Goal: Task Accomplishment & Management: Manage account settings

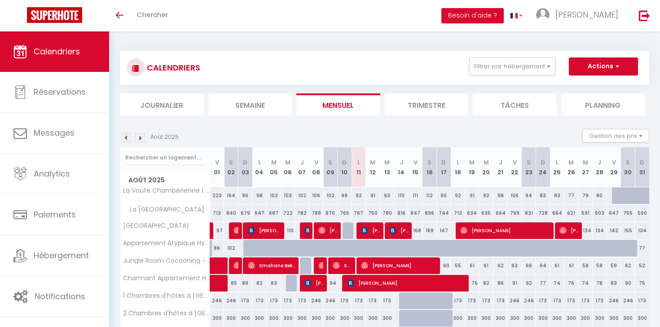
select select
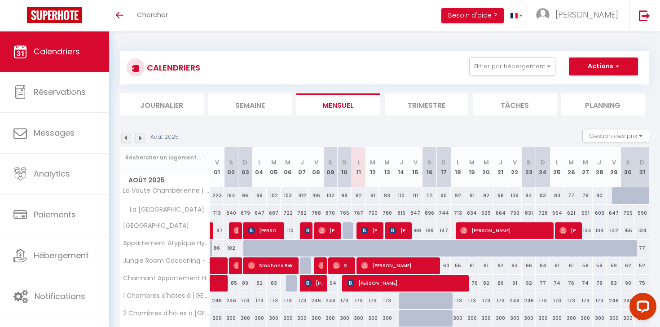
click at [371, 233] on span "[PERSON_NAME]" at bounding box center [370, 230] width 19 height 17
select select "OK"
select select "0"
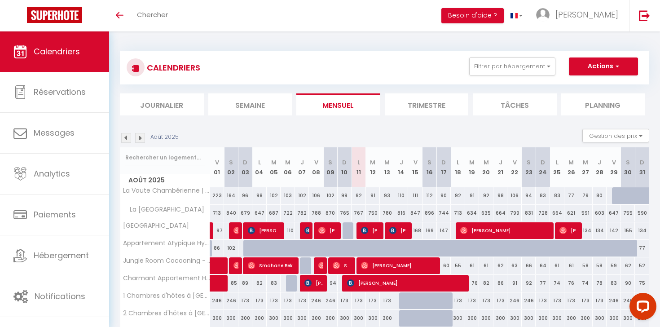
select select "1"
select select
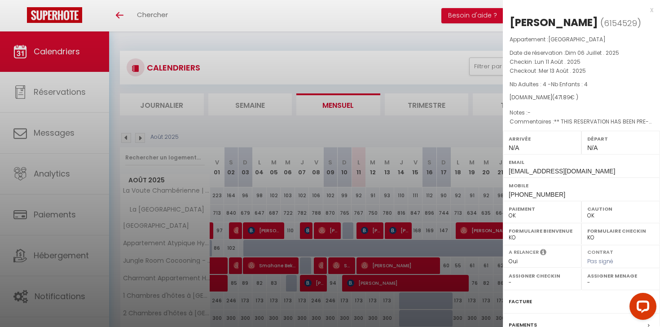
click at [360, 207] on div at bounding box center [330, 163] width 660 height 327
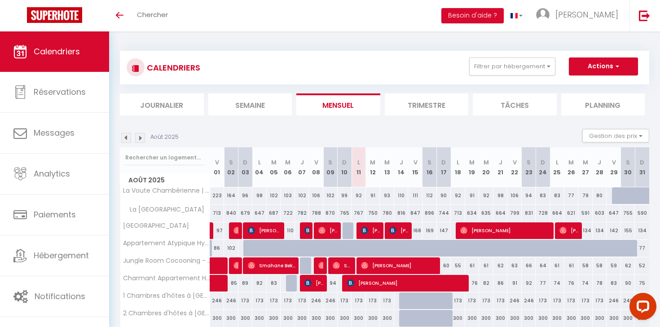
scroll to position [55, 0]
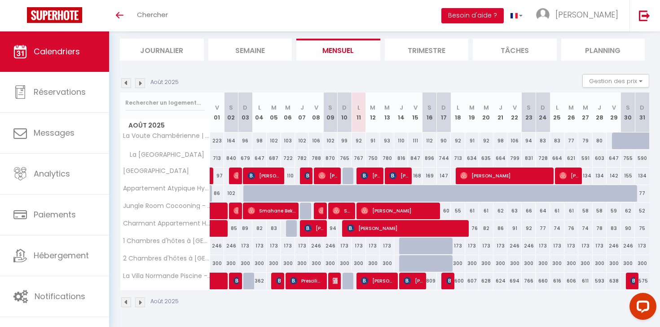
click at [377, 279] on span "[PERSON_NAME]" at bounding box center [378, 280] width 34 height 17
select select "KO"
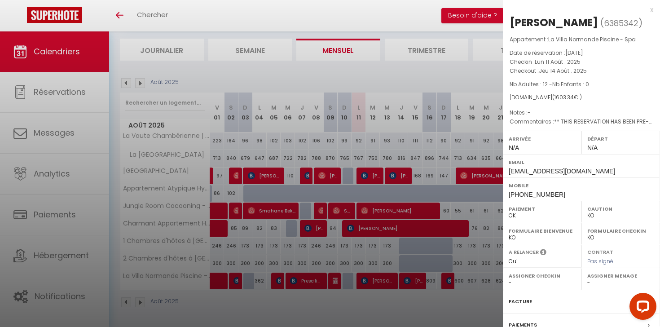
scroll to position [92, 0]
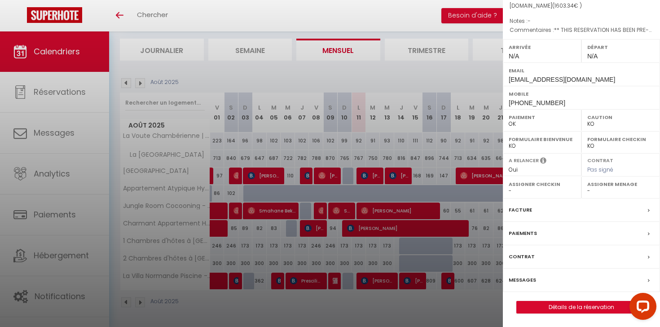
click at [520, 229] on label "Paiements" at bounding box center [523, 233] width 28 height 9
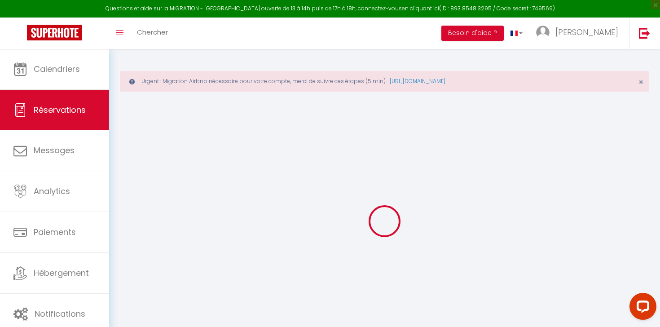
select select
checkbox input "false"
select select
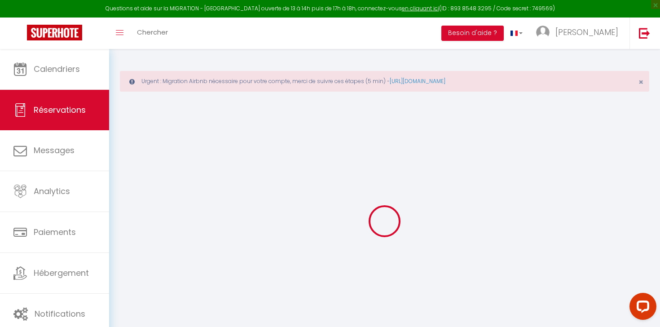
checkbox input "false"
type textarea "** THIS RESERVATION HAS BEEN PRE-PAID ** Reservation has a cancellation grace p…"
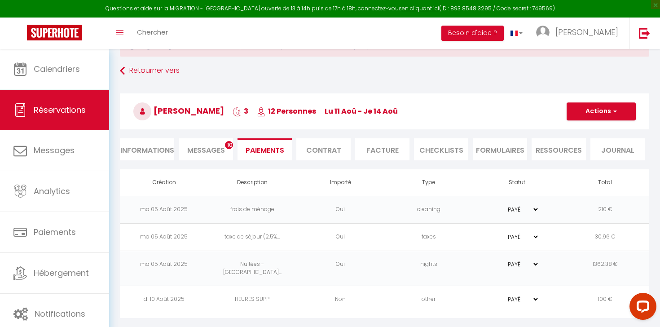
scroll to position [49, 0]
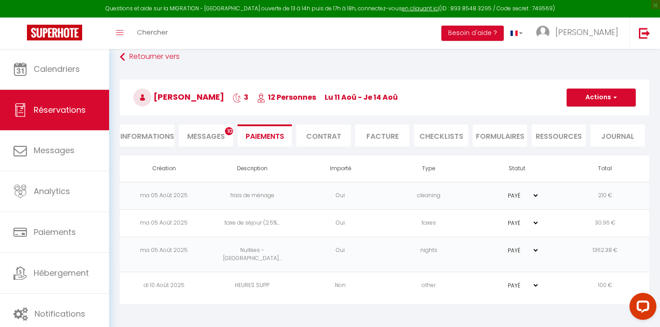
click at [162, 137] on li "Informations" at bounding box center [147, 135] width 54 height 22
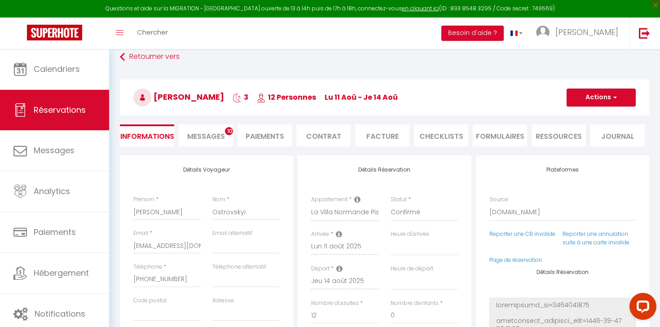
select select
click at [252, 135] on li "Paiements" at bounding box center [265, 135] width 54 height 22
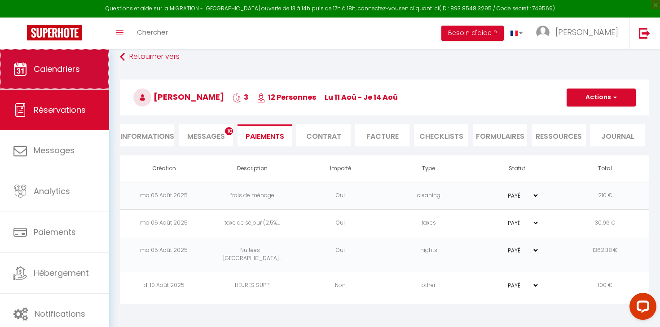
click at [52, 58] on link "Calendriers" at bounding box center [54, 69] width 109 height 40
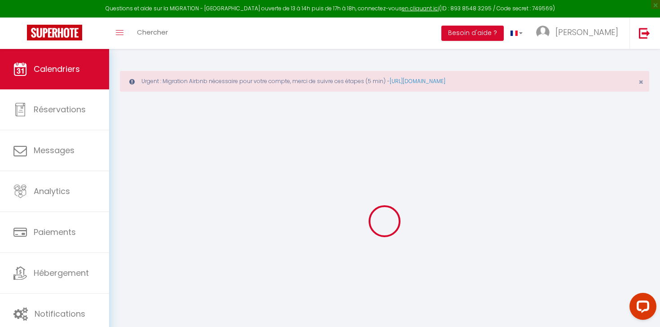
select select
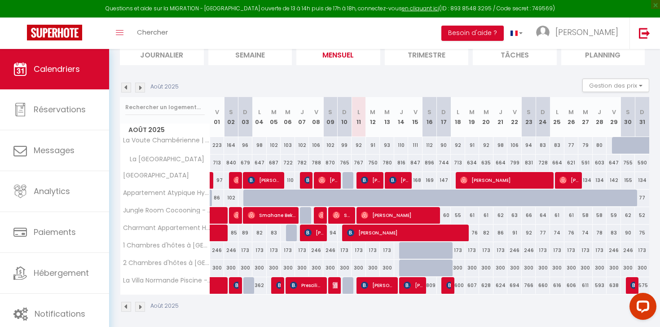
scroll to position [110, 0]
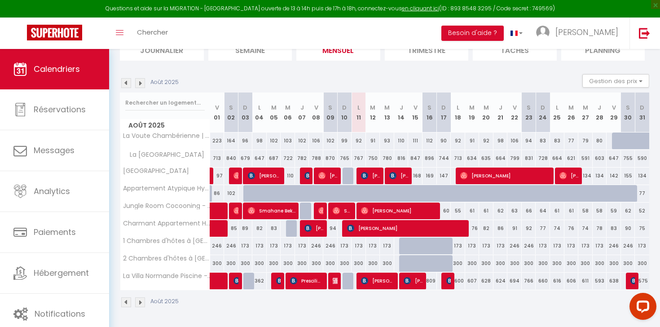
click at [373, 284] on span "[PERSON_NAME]" at bounding box center [378, 280] width 34 height 17
select select "OK"
select select "KO"
select select "0"
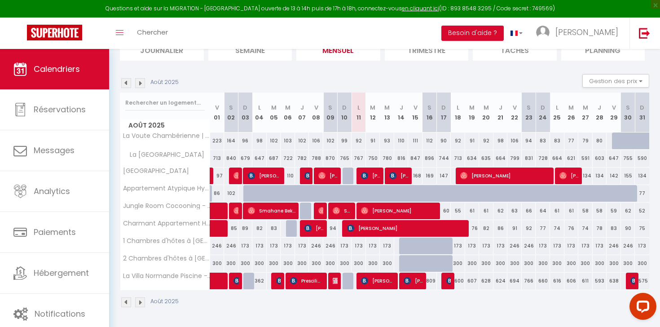
select select "1"
select select
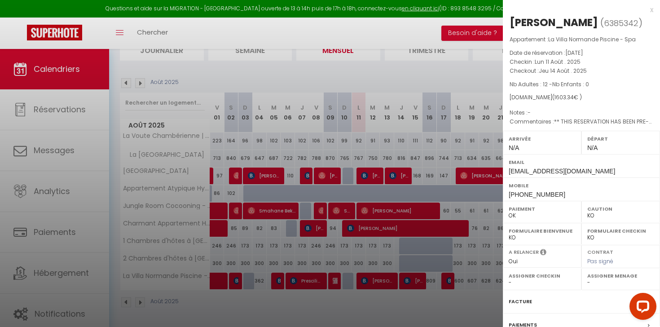
click at [410, 75] on div at bounding box center [330, 163] width 660 height 327
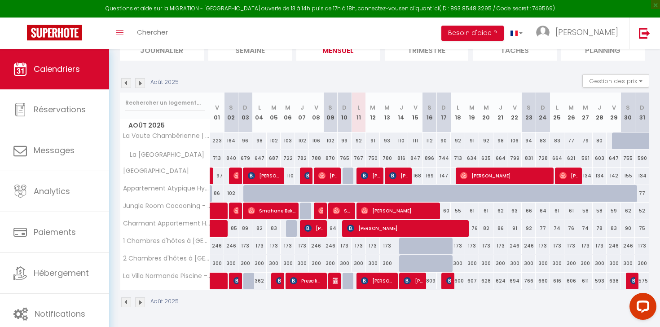
click at [374, 278] on span "[PERSON_NAME]" at bounding box center [378, 280] width 34 height 17
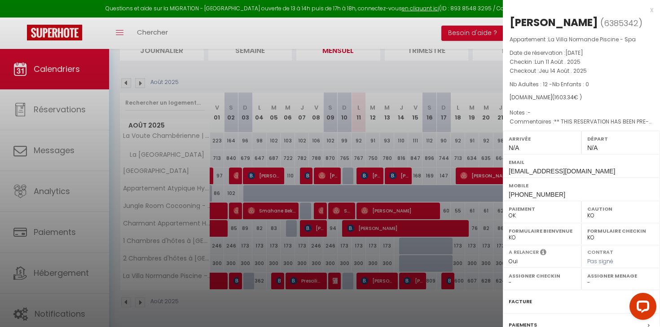
scroll to position [92, 0]
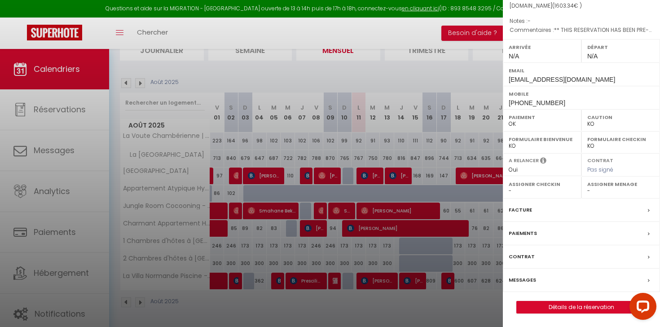
click at [520, 278] on label "Messages" at bounding box center [522, 279] width 27 height 9
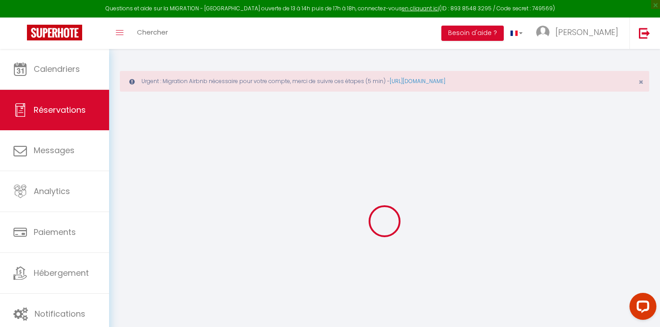
select select
checkbox input "false"
select select
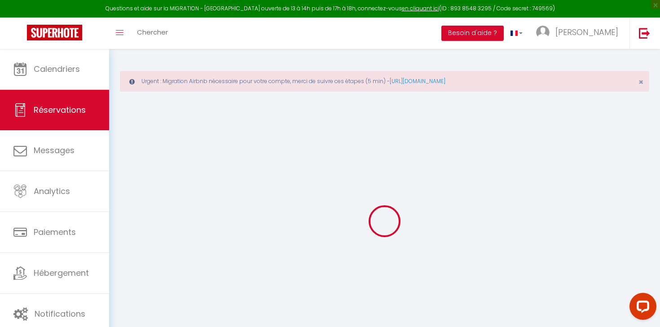
checkbox input "false"
type textarea "** THIS RESERVATION HAS BEEN PRE-PAID ** Reservation has a cancellation grace p…"
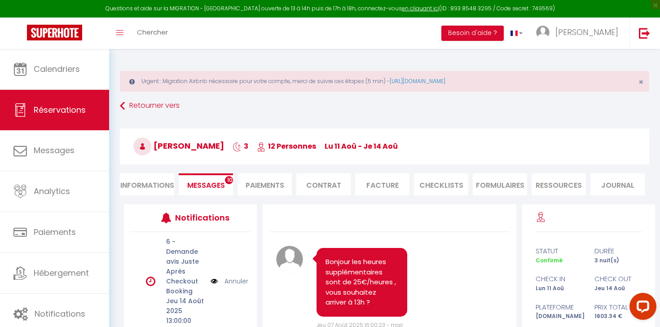
scroll to position [798, 0]
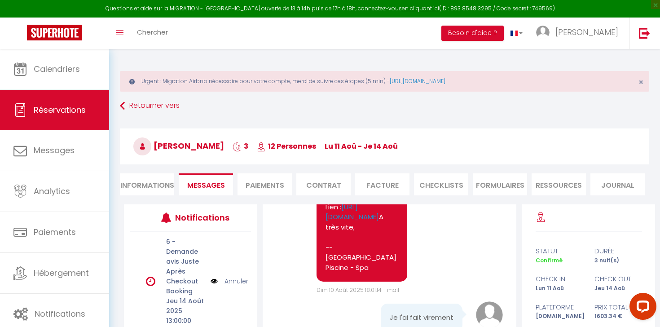
click at [272, 186] on li "Paiements" at bounding box center [265, 184] width 54 height 22
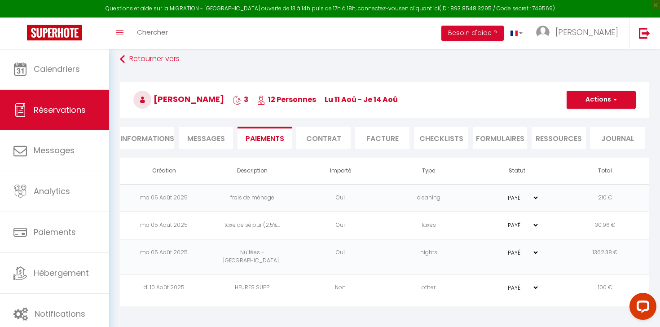
scroll to position [49, 0]
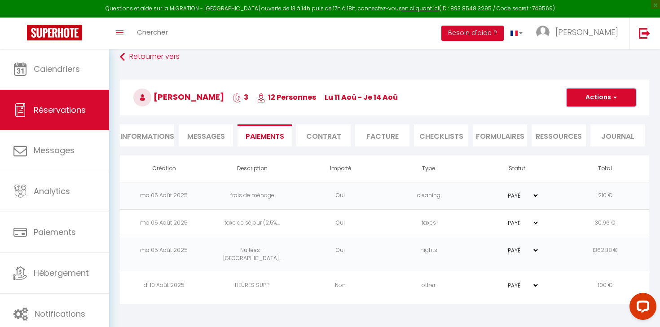
click at [599, 95] on button "Actions" at bounding box center [601, 97] width 69 height 18
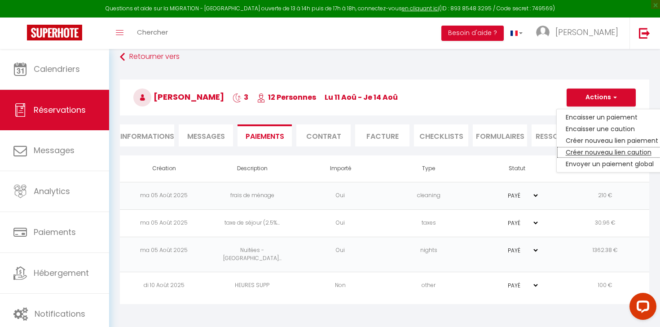
click at [597, 151] on link "Créer nouveau lien caution" at bounding box center [612, 152] width 110 height 12
select select "nights"
type input "[EMAIL_ADDRESS][DOMAIN_NAME]"
select select "11960"
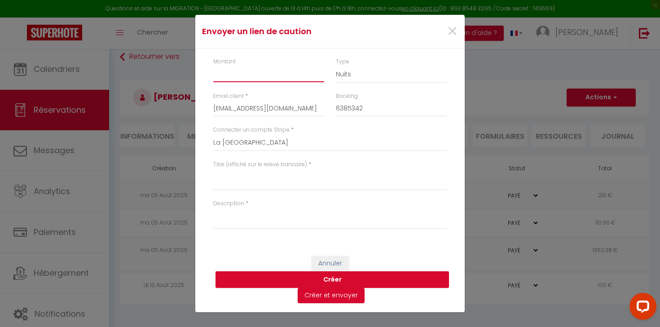
click at [250, 70] on input "Montant" at bounding box center [268, 74] width 111 height 16
type input "1500"
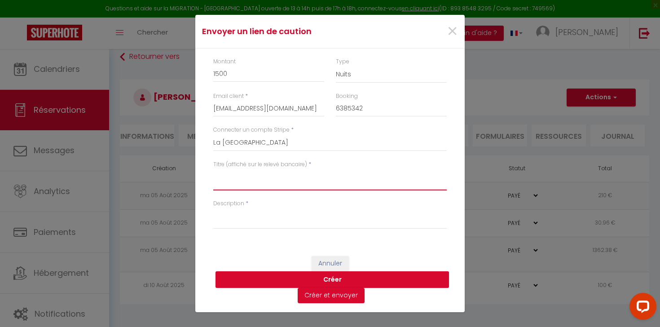
click at [236, 181] on textarea "Titre (affiché sur le relevé bancaire)" at bounding box center [330, 180] width 234 height 22
type textarea "f"
type textarea "caution"
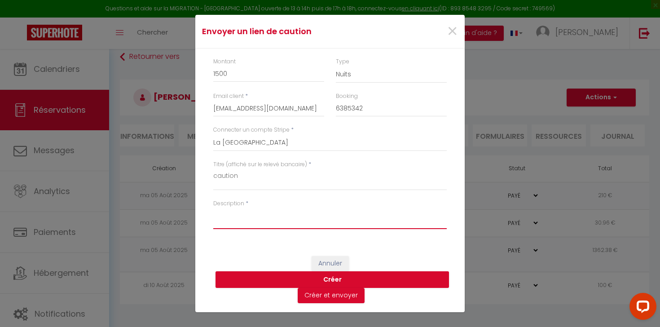
click at [238, 213] on textarea "Description" at bounding box center [330, 218] width 234 height 22
type textarea "caution"
click at [327, 297] on button "Créer et envoyer" at bounding box center [331, 295] width 67 height 15
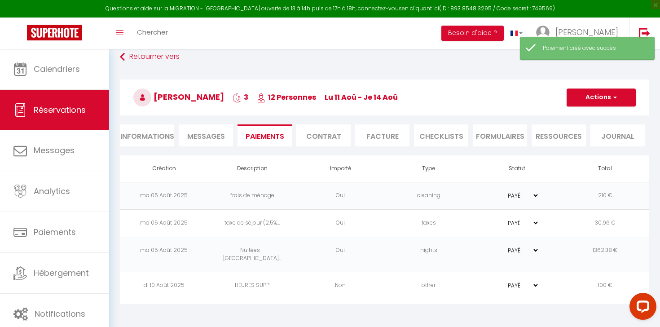
select select "fr"
type input "[EMAIL_ADDRESS][DOMAIN_NAME]"
type input "Demande de dépôt"
type textarea "Bonjour, Nous vous invitons à cliquer sur le lien ci-dessous pour effectuer le …"
select select "0"
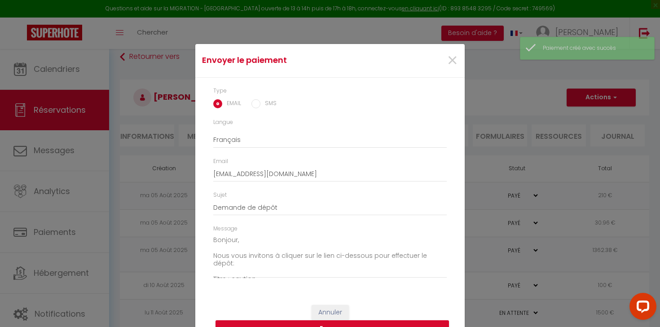
scroll to position [55, 0]
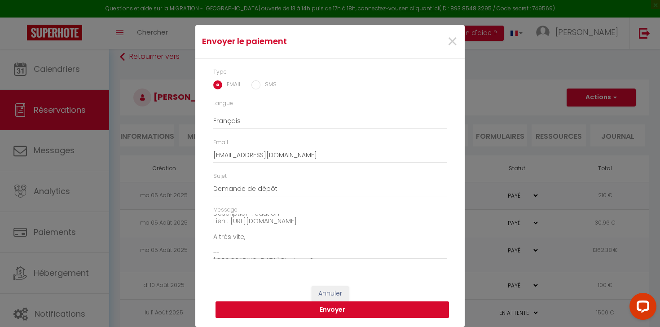
click at [273, 312] on button "Envoyer" at bounding box center [333, 309] width 234 height 17
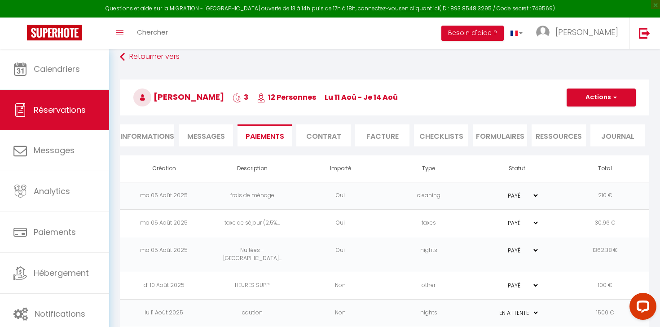
scroll to position [58, 0]
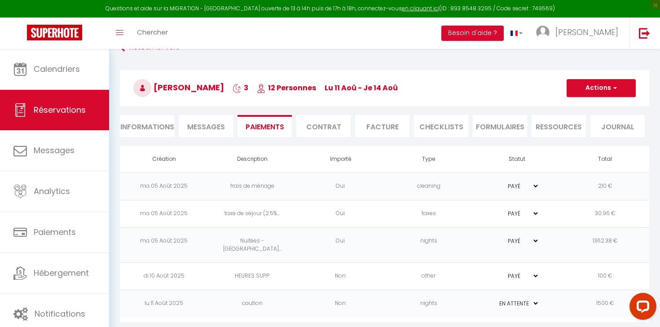
click at [211, 126] on span "Messages" at bounding box center [206, 127] width 38 height 10
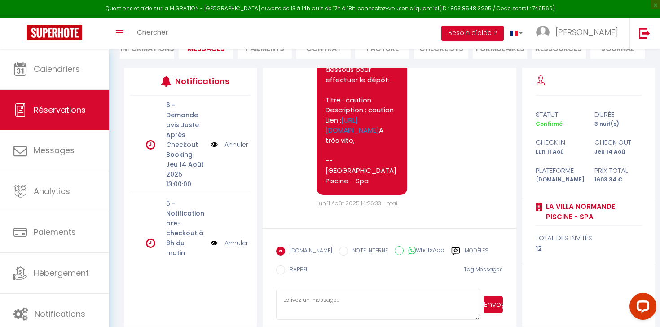
scroll to position [137, 0]
drag, startPoint x: 317, startPoint y: 203, endPoint x: 344, endPoint y: 204, distance: 26.5
click at [344, 204] on span "Lun 11 Août 2025 14:26:33 - mail" at bounding box center [358, 203] width 82 height 8
drag, startPoint x: 358, startPoint y: 203, endPoint x: 346, endPoint y: 203, distance: 12.1
click at [346, 203] on span "Lun 11 Août 2025 14:26:33 - mail" at bounding box center [358, 203] width 82 height 8
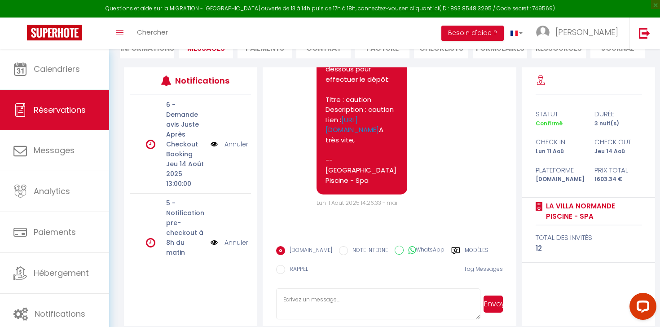
click at [346, 203] on span "Lun 11 Août 2025 14:26:33 - mail" at bounding box center [358, 203] width 82 height 8
click at [360, 204] on span "Lun 11 Août 2025 14:26:33 - mail" at bounding box center [358, 203] width 82 height 8
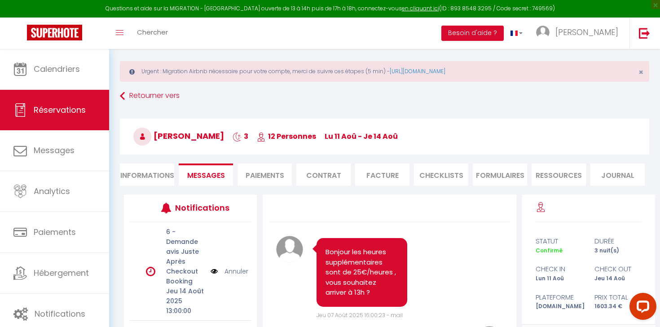
scroll to position [0, 0]
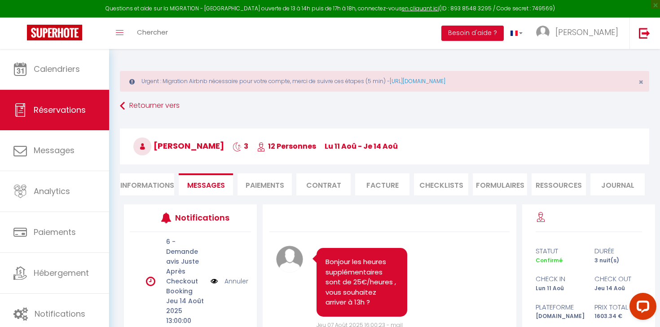
click at [258, 185] on li "Paiements" at bounding box center [265, 184] width 54 height 22
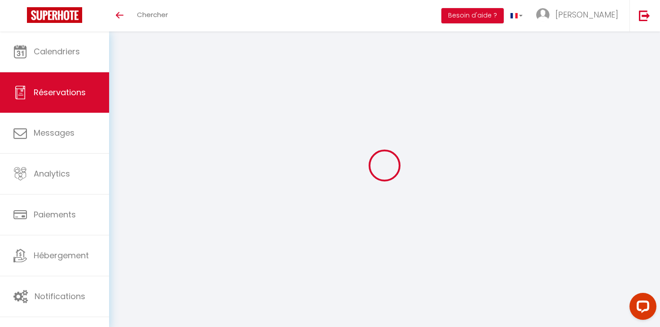
select select "0"
select select
checkbox input "false"
select select
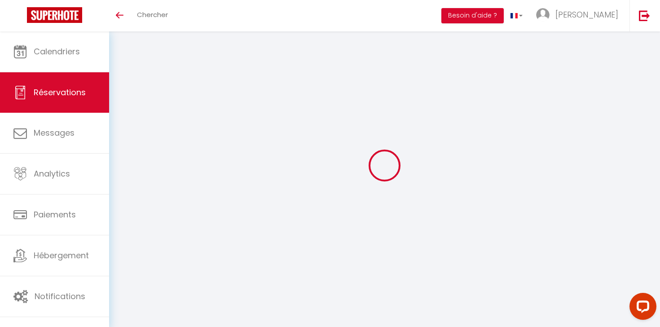
select select
checkbox input "false"
type textarea "** THIS RESERVATION HAS BEEN PRE-PAID ** Reservation has a cancellation grace p…"
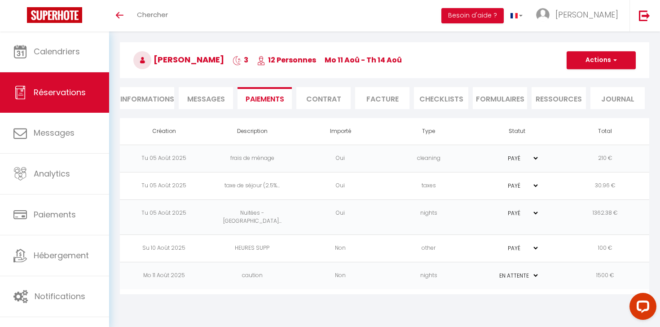
scroll to position [31, 0]
drag, startPoint x: 153, startPoint y: 131, endPoint x: 178, endPoint y: 134, distance: 25.4
click at [178, 134] on th "Création" at bounding box center [164, 130] width 88 height 26
click at [176, 132] on th "Création" at bounding box center [164, 130] width 88 height 26
drag, startPoint x: 154, startPoint y: 130, endPoint x: 166, endPoint y: 130, distance: 11.7
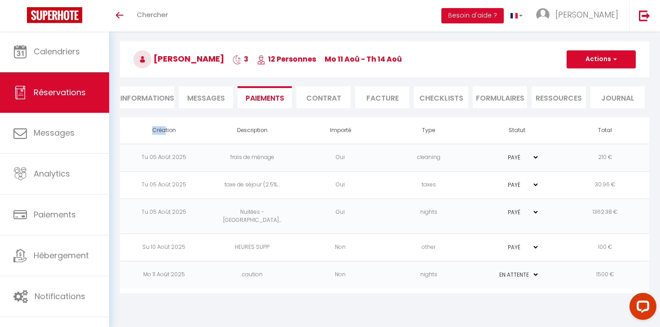
click at [166, 130] on th "Création" at bounding box center [164, 130] width 88 height 26
click at [152, 133] on th "Création" at bounding box center [164, 130] width 88 height 26
drag, startPoint x: 153, startPoint y: 131, endPoint x: 182, endPoint y: 130, distance: 29.2
click at [182, 130] on th "Création" at bounding box center [164, 130] width 88 height 26
click at [176, 131] on th "Création" at bounding box center [164, 130] width 88 height 26
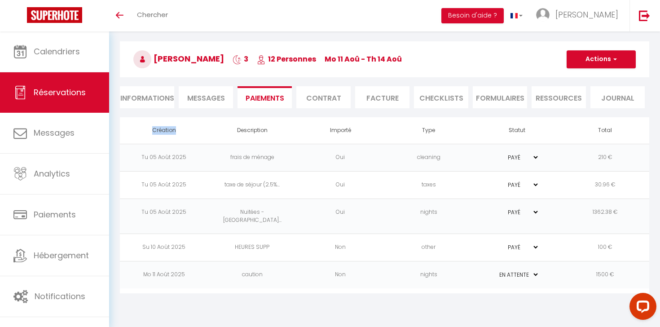
drag, startPoint x: 175, startPoint y: 131, endPoint x: 153, endPoint y: 132, distance: 21.6
click at [153, 132] on th "Création" at bounding box center [164, 130] width 88 height 26
click at [152, 132] on th "Création" at bounding box center [164, 130] width 88 height 26
drag, startPoint x: 153, startPoint y: 131, endPoint x: 180, endPoint y: 130, distance: 27.4
click at [180, 130] on th "Création" at bounding box center [164, 130] width 88 height 26
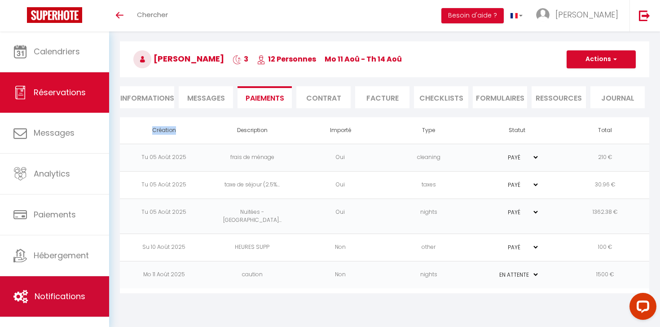
click at [68, 298] on span "Notifications" at bounding box center [60, 296] width 51 height 11
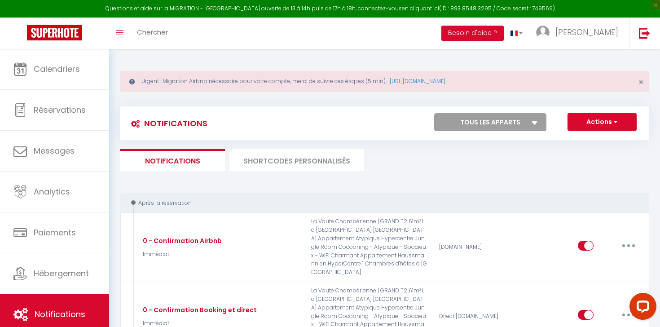
click at [358, 164] on li "SHORTCODES PERSONNALISÉS" at bounding box center [296, 160] width 135 height 22
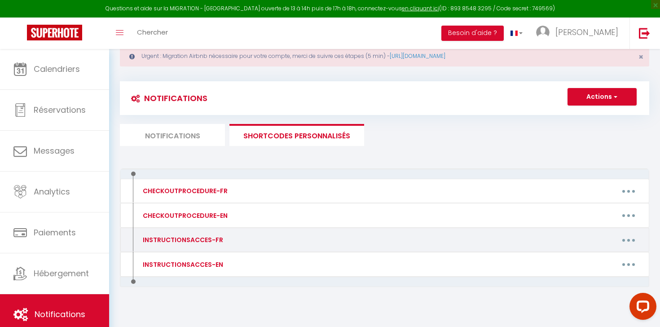
scroll to position [41, 0]
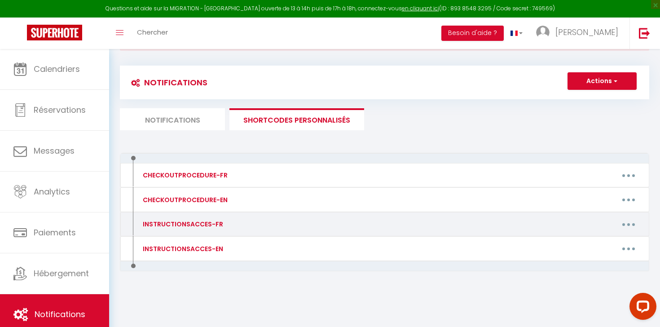
click at [628, 229] on button "button" at bounding box center [628, 224] width 25 height 14
click at [607, 246] on link "Editer" at bounding box center [605, 244] width 66 height 15
type input "INSTRUCTIONSACCES-FR"
type textarea "."
type textarea "Nous vous donnerons les clés en main propre à votre arrivée au Gite. Dites-nous…"
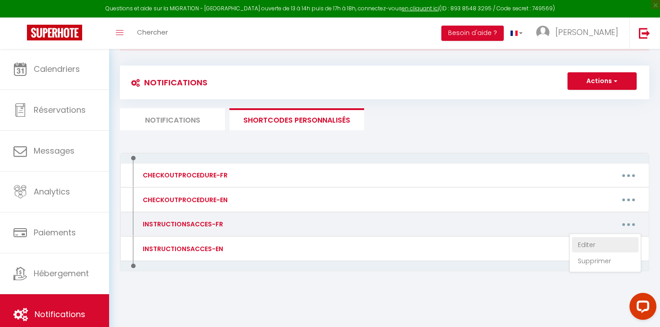
type textarea "Voici les instructions pour entrée dans l'appartement : C’est le bâtiment 11. L…"
type textarea "Voici les instructions pour entrée dans l'appartement : (Porte de l'appartement…"
type textarea "Nous vous donnerons les clés en main propre à votre arrivée au Gite. Dites-nous…"
type textarea "Voici les instructions pour entrée dans l'appartement : - La boîte à clés se tr…"
type textarea "Voici les instructions pour entrée dans l'appartement : 3 route de la peysse 73…"
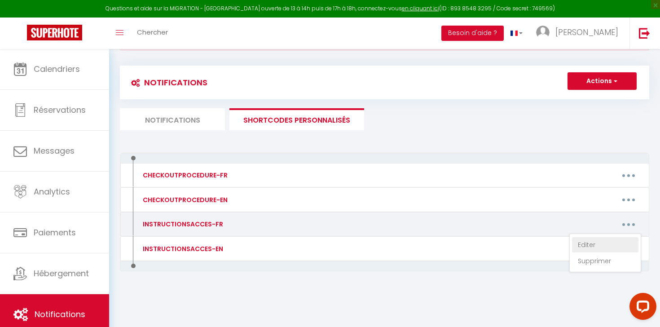
type textarea "Voici les instructions pour entrée dans la villa : - La boîte à clés se trouve …"
type textarea "Voici les instructions pour entrée dans la maison : - La boîte à clés se trouve…"
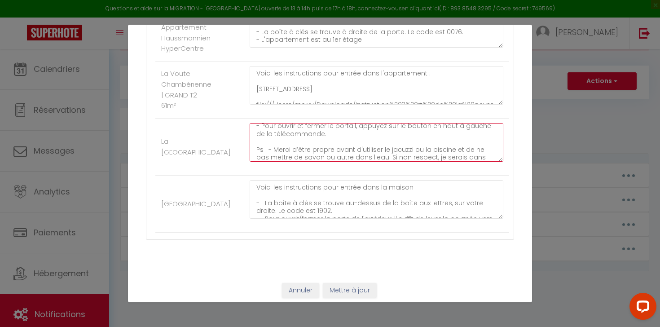
scroll to position [71, 0]
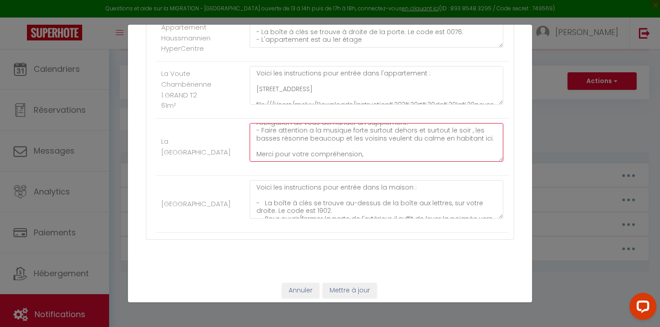
drag, startPoint x: 257, startPoint y: 131, endPoint x: 292, endPoint y: 171, distance: 52.8
click at [292, 162] on textarea "Voici les instructions pour entrée dans la villa : - La boîte à clés se trouve …" at bounding box center [377, 142] width 254 height 39
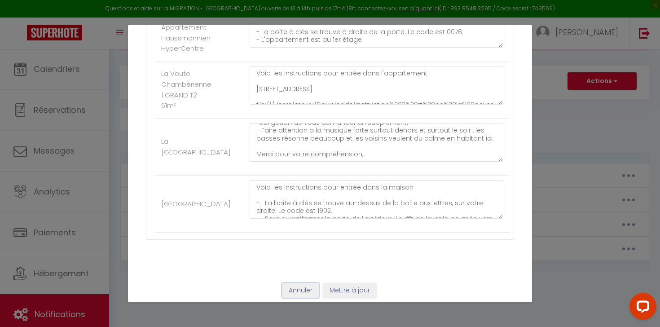
click at [297, 292] on button "Annuler" at bounding box center [300, 290] width 37 height 15
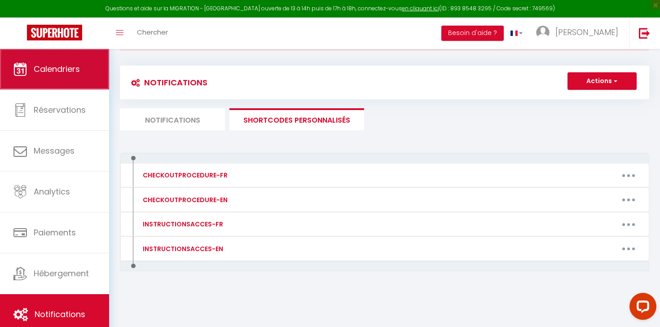
click at [52, 72] on span "Calendriers" at bounding box center [57, 68] width 46 height 11
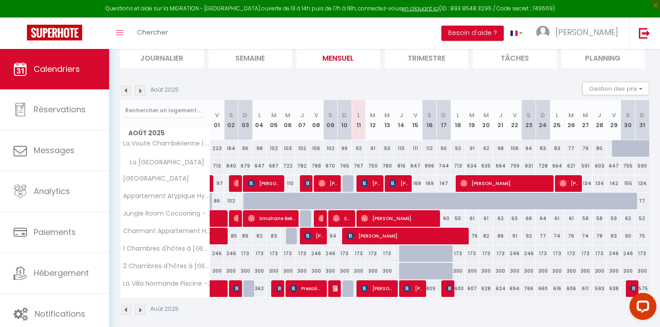
scroll to position [106, 0]
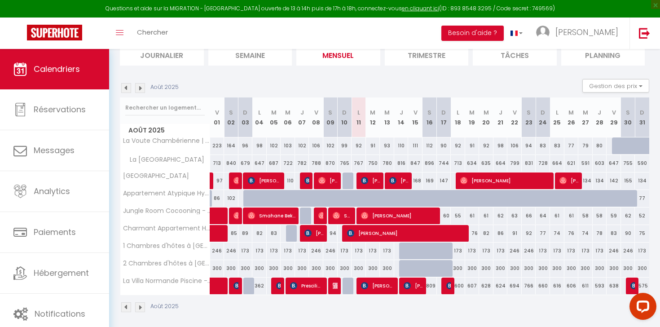
click at [376, 289] on span "[PERSON_NAME]" at bounding box center [378, 285] width 34 height 17
select select "OK"
select select "KO"
select select "0"
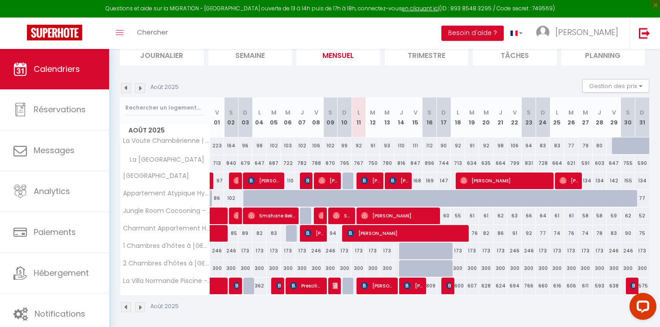
select select "1"
select select
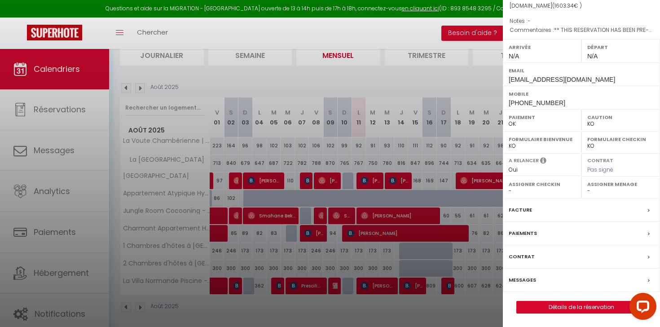
click at [518, 230] on label "Paiements" at bounding box center [523, 233] width 28 height 9
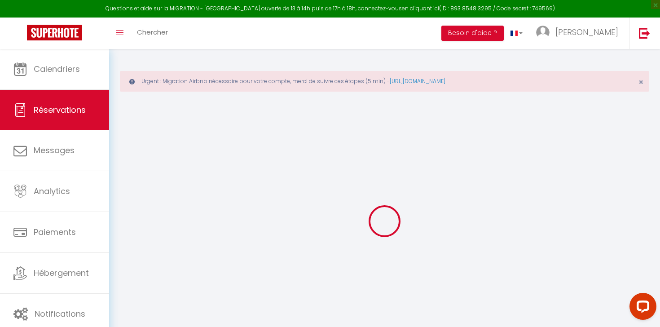
select select "0"
select select
checkbox input "false"
select select
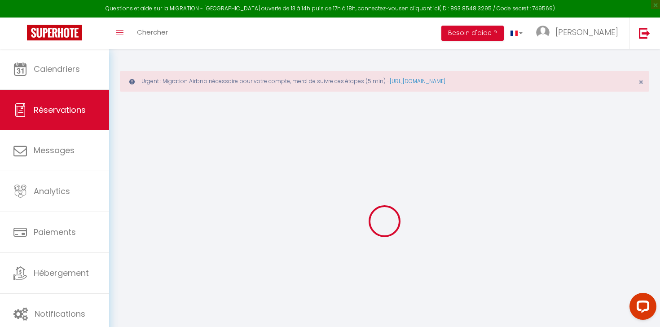
select select
checkbox input "false"
type textarea "** THIS RESERVATION HAS BEEN PRE-PAID ** Reservation has a cancellation grace p…"
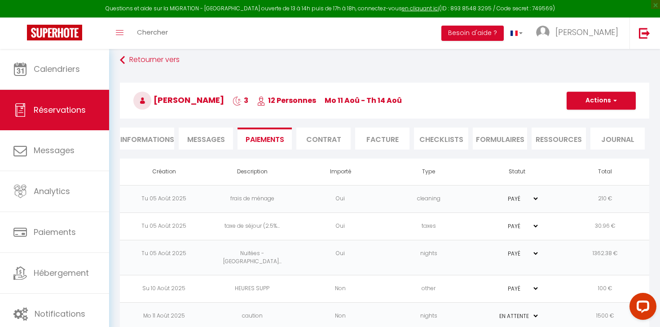
scroll to position [58, 0]
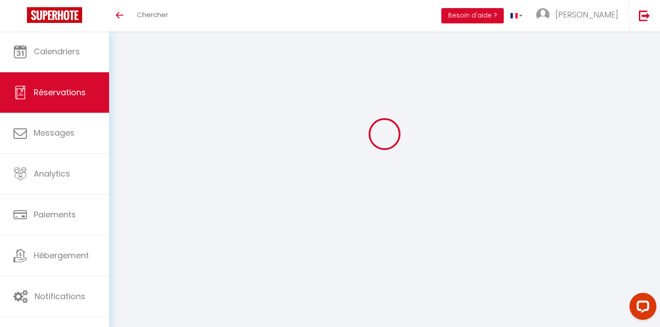
select select "0"
select select
checkbox input "false"
select select
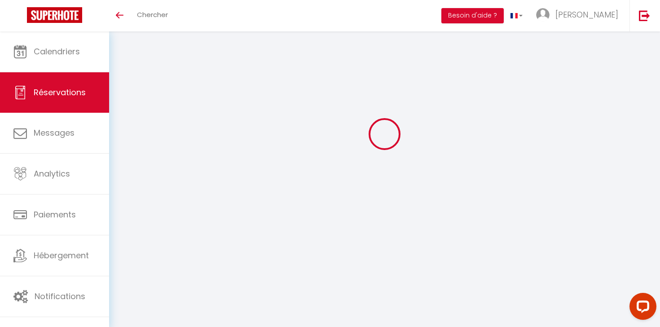
select select
checkbox input "false"
type textarea "** THIS RESERVATION HAS BEEN PRE-PAID ** Reservation has a cancellation grace p…"
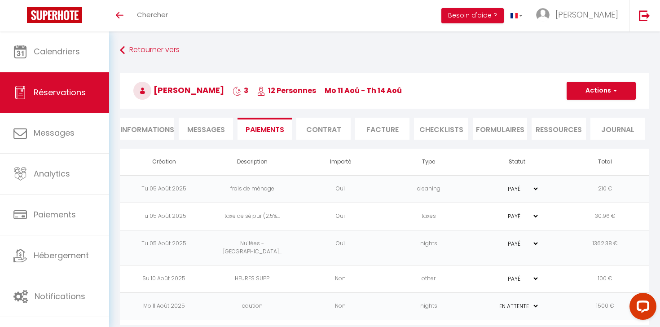
drag, startPoint x: 415, startPoint y: 91, endPoint x: 386, endPoint y: 88, distance: 29.4
click at [386, 88] on h3 "Anton Ostrovskyi 3 12 Personnes Mo 11 Aoû - Th 14 Aoû" at bounding box center [384, 91] width 529 height 36
drag, startPoint x: 380, startPoint y: 90, endPoint x: 417, endPoint y: 93, distance: 36.9
click at [417, 93] on h3 "Anton Ostrovskyi 3 12 Personnes Mo 11 Aoû - Th 14 Aoû" at bounding box center [384, 91] width 529 height 36
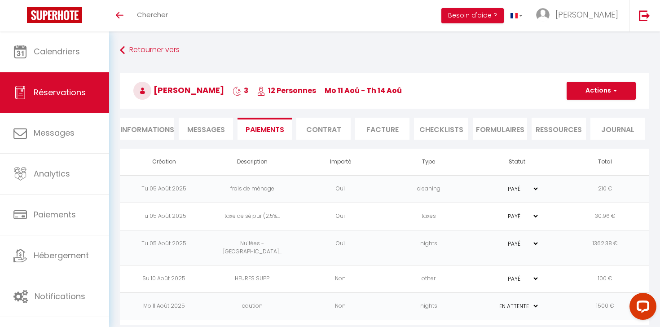
drag, startPoint x: 414, startPoint y: 90, endPoint x: 388, endPoint y: 91, distance: 25.6
click at [388, 91] on span "Mo 11 Aoû - Th 14 Aoû" at bounding box center [363, 90] width 77 height 10
drag, startPoint x: 381, startPoint y: 91, endPoint x: 402, endPoint y: 91, distance: 20.7
click at [401, 91] on span "Mo 11 Aoû - Th 14 Aoû" at bounding box center [363, 90] width 77 height 10
click at [402, 91] on span "Mo 11 Aoû - Th 14 Aoû" at bounding box center [363, 90] width 77 height 10
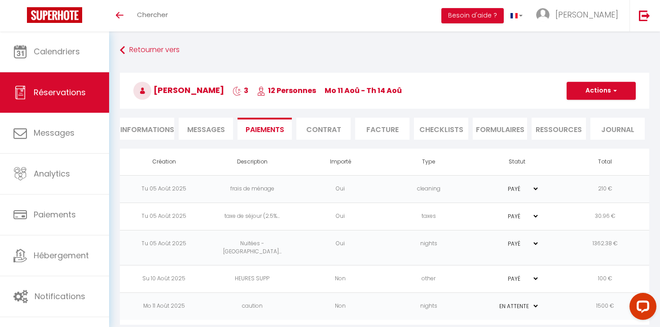
drag, startPoint x: 398, startPoint y: 91, endPoint x: 392, endPoint y: 91, distance: 6.3
click at [392, 91] on span "Mo 11 Aoû - Th 14 Aoû" at bounding box center [363, 90] width 77 height 10
click at [388, 91] on span "Mo 11 Aoû - Th 14 Aoû" at bounding box center [363, 90] width 77 height 10
drag, startPoint x: 387, startPoint y: 91, endPoint x: 377, endPoint y: 91, distance: 9.9
click at [377, 91] on span "Mo 11 Aoû - Th 14 Aoû" at bounding box center [363, 90] width 77 height 10
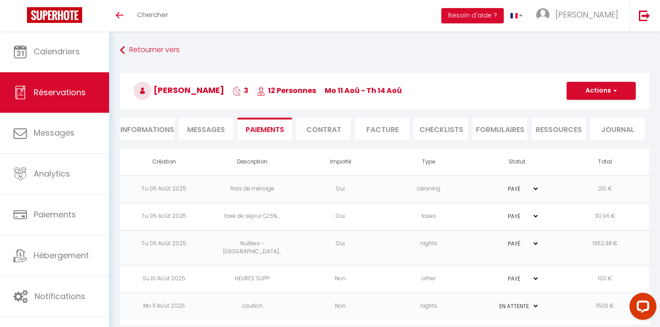
click at [374, 91] on span "Mo 11 Aoû - Th 14 Aoû" at bounding box center [363, 90] width 77 height 10
click at [375, 91] on span "Mo 11 Aoû - Th 14 Aoû" at bounding box center [363, 90] width 77 height 10
click at [373, 91] on span "Mo 11 Aoû - Th 14 Aoû" at bounding box center [363, 90] width 77 height 10
drag, startPoint x: 373, startPoint y: 91, endPoint x: 352, endPoint y: 88, distance: 21.3
click at [352, 88] on span "Mo 11 Aoû - Th 14 Aoû" at bounding box center [363, 90] width 77 height 10
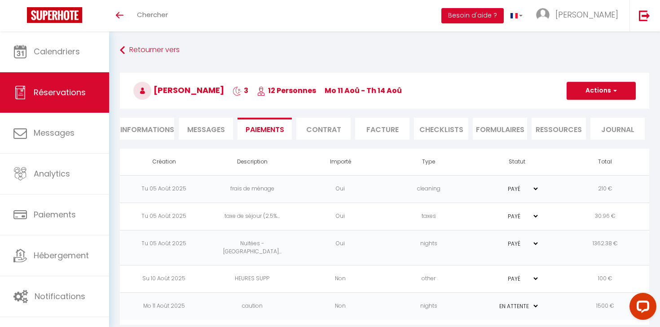
drag, startPoint x: 340, startPoint y: 92, endPoint x: 385, endPoint y: 97, distance: 45.3
click at [385, 97] on h3 "Anton Ostrovskyi 3 12 Personnes Mo 11 Aoû - Th 14 Aoû" at bounding box center [384, 91] width 529 height 36
drag, startPoint x: 331, startPoint y: 92, endPoint x: 286, endPoint y: 91, distance: 44.9
click at [286, 91] on h3 "Anton Ostrovskyi 3 12 Personnes Mo 11 Aoû - Th 14 Aoû" at bounding box center [384, 91] width 529 height 36
click at [286, 91] on span "12 Personnes" at bounding box center [286, 90] width 59 height 10
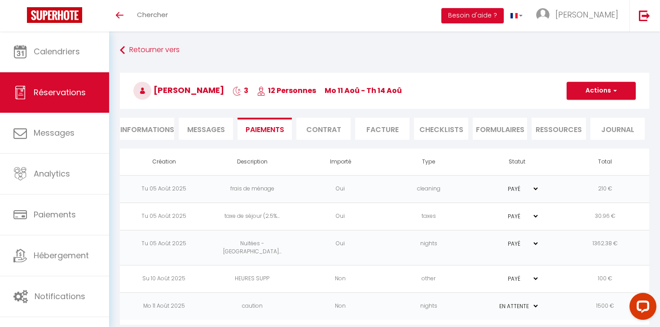
drag, startPoint x: 284, startPoint y: 90, endPoint x: 348, endPoint y: 97, distance: 65.0
click at [349, 97] on h3 "Anton Ostrovskyi 3 12 Personnes Mo 11 Aoû - Th 14 Aoû" at bounding box center [384, 91] width 529 height 36
click at [285, 92] on span "12 Personnes" at bounding box center [286, 90] width 59 height 10
drag, startPoint x: 285, startPoint y: 92, endPoint x: 311, endPoint y: 106, distance: 30.1
click at [311, 106] on h3 "Anton Ostrovskyi 3 12 Personnes Mo 11 Aoû - Th 14 Aoû" at bounding box center [384, 91] width 529 height 36
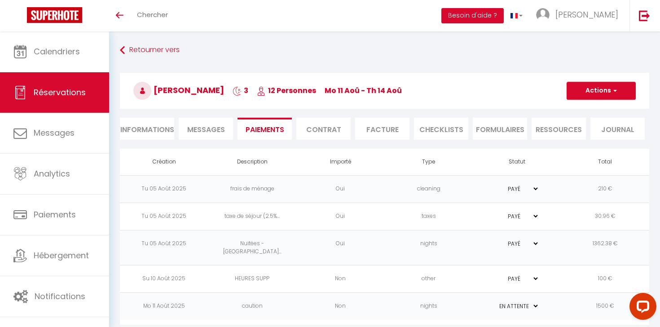
click at [332, 93] on h3 "Anton Ostrovskyi 3 12 Personnes Mo 11 Aoû - Th 14 Aoû" at bounding box center [384, 91] width 529 height 36
drag, startPoint x: 330, startPoint y: 92, endPoint x: 322, endPoint y: 92, distance: 8.1
click at [316, 92] on span "12 Personnes" at bounding box center [286, 90] width 59 height 10
drag, startPoint x: 291, startPoint y: 92, endPoint x: 334, endPoint y: 94, distance: 42.7
click at [334, 94] on h3 "Anton Ostrovskyi 3 12 Personnes Mo 11 Aoû - Th 14 Aoû" at bounding box center [384, 91] width 529 height 36
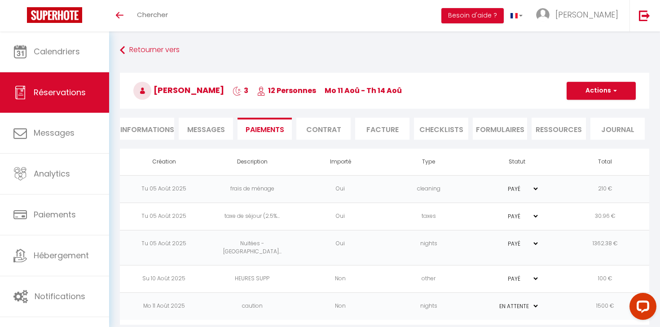
click at [339, 91] on h3 "Anton Ostrovskyi 3 12 Personnes Mo 11 Aoû - Th 14 Aoû" at bounding box center [384, 91] width 529 height 36
drag, startPoint x: 340, startPoint y: 91, endPoint x: 354, endPoint y: 90, distance: 13.5
click at [354, 90] on span "Mo 11 Aoû - Th 14 Aoû" at bounding box center [363, 90] width 77 height 10
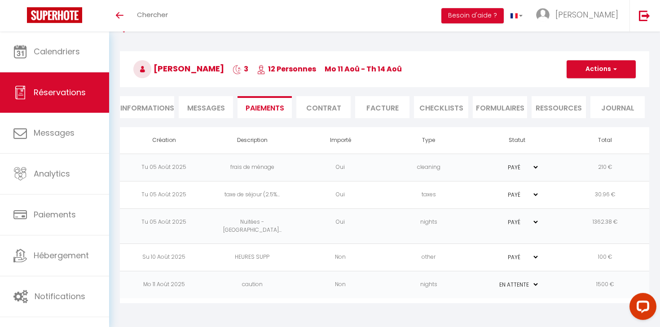
scroll to position [21, 0]
drag, startPoint x: 330, startPoint y: 70, endPoint x: 285, endPoint y: 68, distance: 45.4
click at [285, 68] on span "12 Personnes" at bounding box center [286, 69] width 59 height 10
drag, startPoint x: 284, startPoint y: 69, endPoint x: 325, endPoint y: 71, distance: 40.9
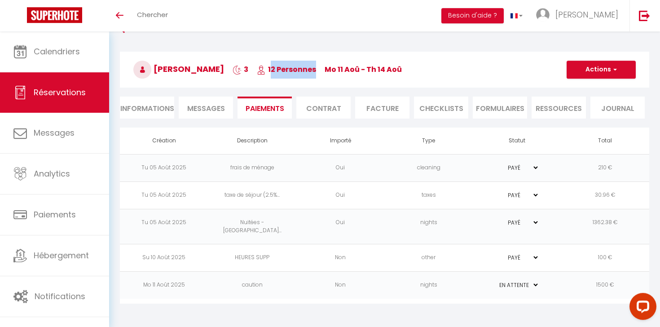
click at [316, 71] on span "12 Personnes" at bounding box center [286, 69] width 59 height 10
drag, startPoint x: 330, startPoint y: 71, endPoint x: 269, endPoint y: 68, distance: 60.7
click at [269, 68] on h3 "Anton Ostrovskyi 3 12 Personnes Mo 11 Aoû - Th 14 Aoû" at bounding box center [384, 70] width 529 height 36
click at [266, 69] on icon at bounding box center [261, 70] width 9 height 9
click at [284, 70] on span "12 Personnes" at bounding box center [286, 69] width 59 height 10
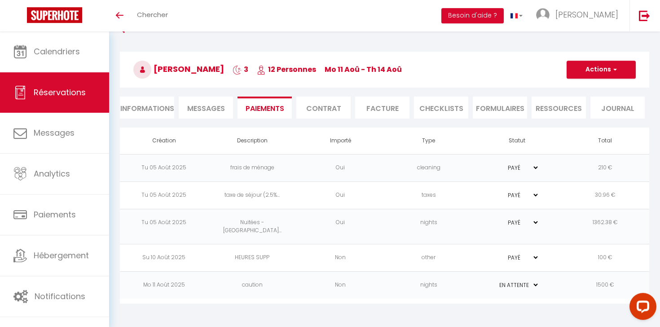
click at [283, 70] on span "12 Personnes" at bounding box center [286, 69] width 59 height 10
drag, startPoint x: 284, startPoint y: 70, endPoint x: 375, endPoint y: 74, distance: 90.8
click at [374, 74] on h3 "Anton Ostrovskyi 3 12 Personnes Mo 11 Aoû - Th 14 Aoû" at bounding box center [384, 70] width 529 height 36
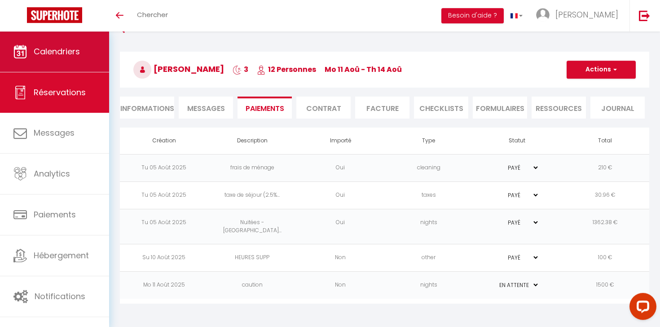
click at [79, 52] on span "Calendriers" at bounding box center [57, 51] width 46 height 11
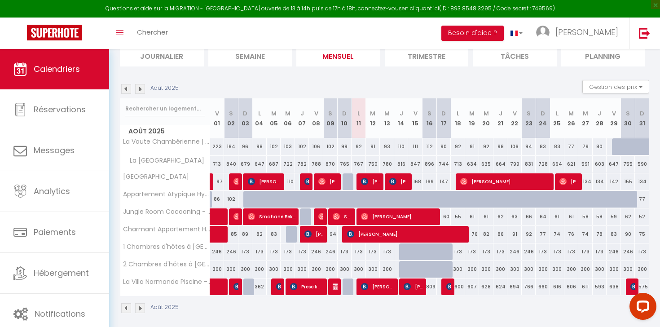
scroll to position [110, 0]
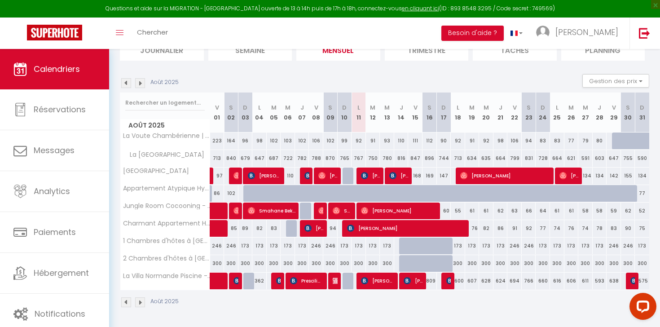
click at [376, 282] on span "[PERSON_NAME]" at bounding box center [378, 280] width 34 height 17
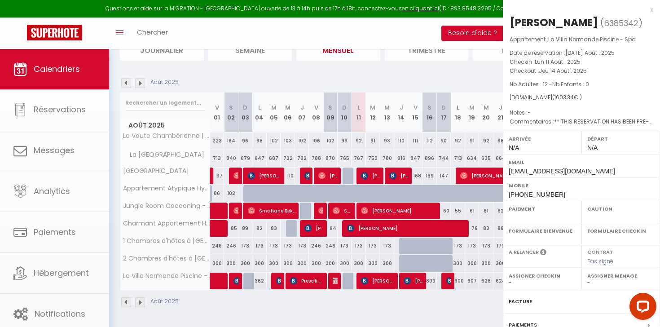
select select "OK"
select select "KO"
select select "0"
select select "1"
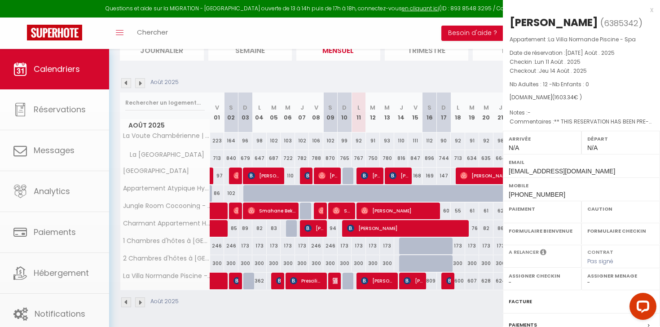
select select
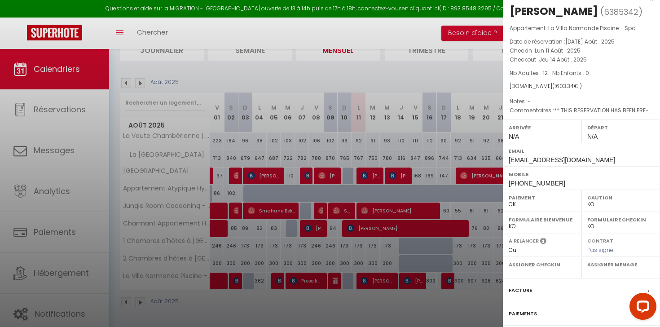
scroll to position [0, 0]
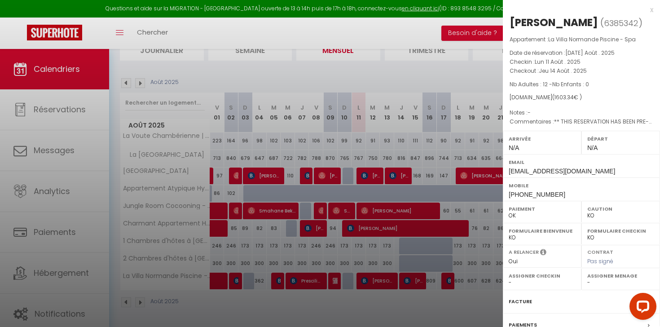
click at [496, 74] on div at bounding box center [330, 163] width 660 height 327
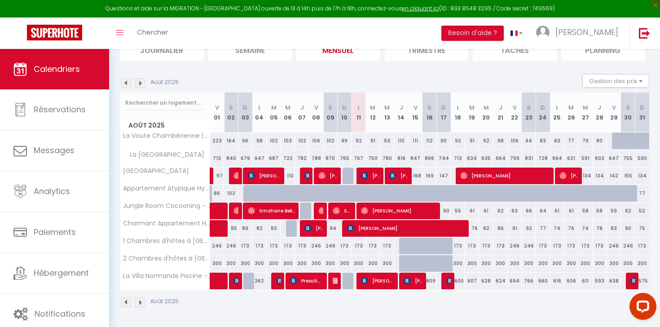
click at [373, 284] on span "[PERSON_NAME]" at bounding box center [378, 280] width 34 height 17
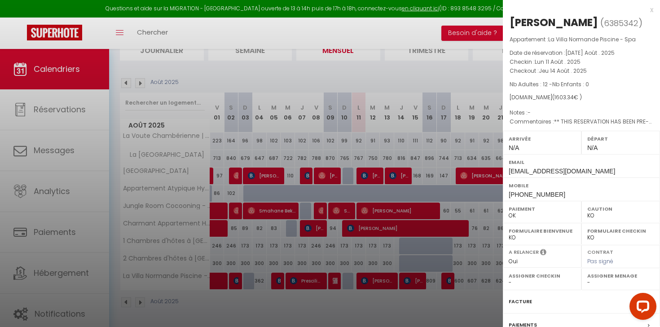
click at [445, 83] on div at bounding box center [330, 163] width 660 height 327
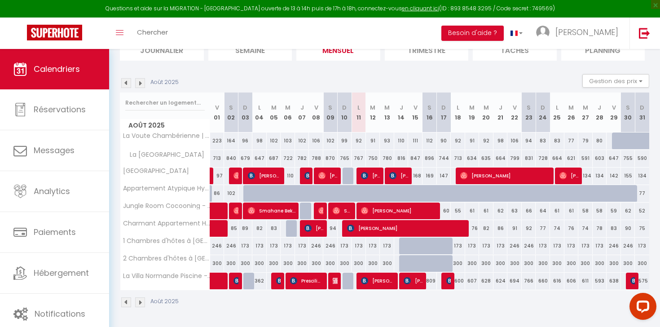
click at [369, 279] on span "[PERSON_NAME]" at bounding box center [378, 280] width 34 height 17
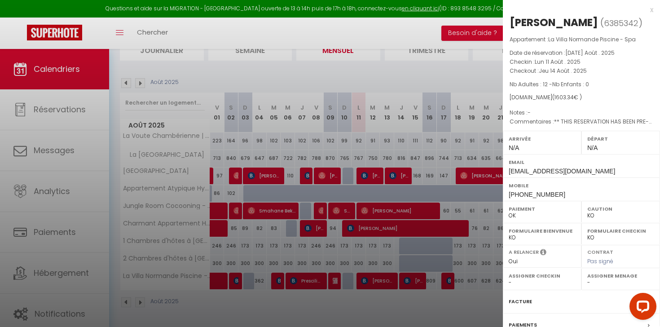
click at [369, 302] on div at bounding box center [330, 163] width 660 height 327
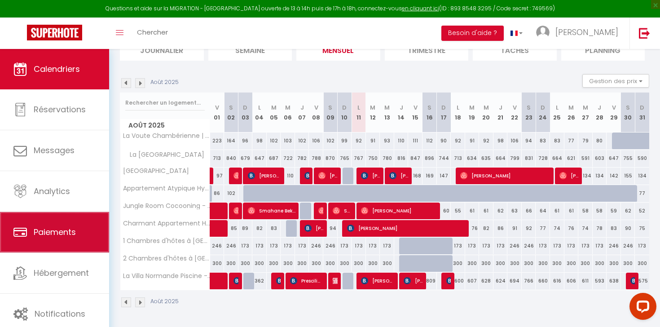
click at [62, 234] on span "Paiements" at bounding box center [55, 231] width 42 height 11
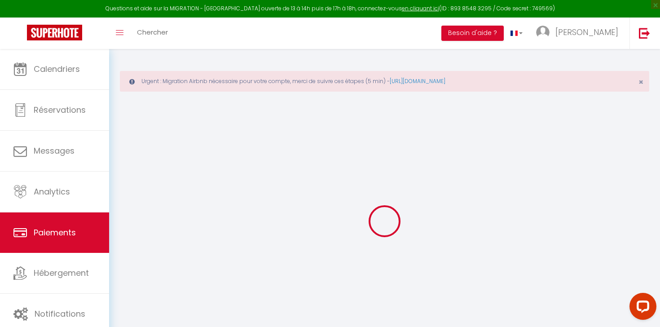
select select "2"
select select "0"
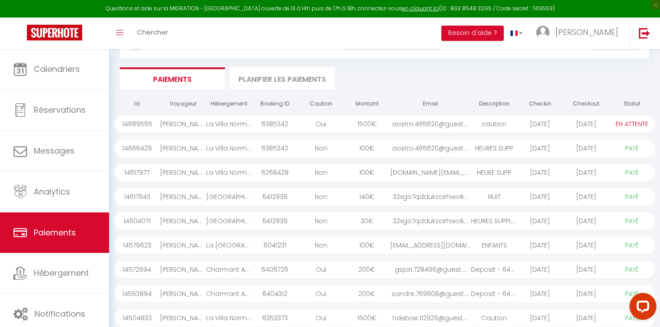
scroll to position [83, 0]
click at [498, 124] on div "caution" at bounding box center [494, 123] width 46 height 17
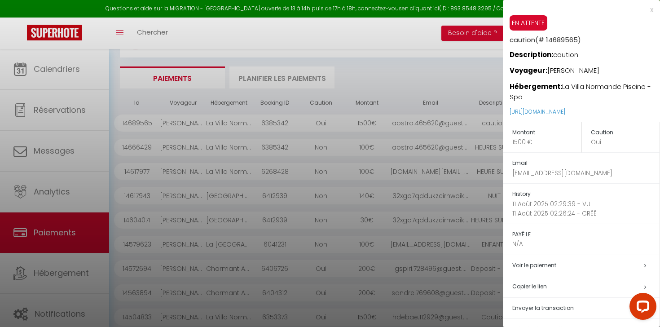
scroll to position [46, 0]
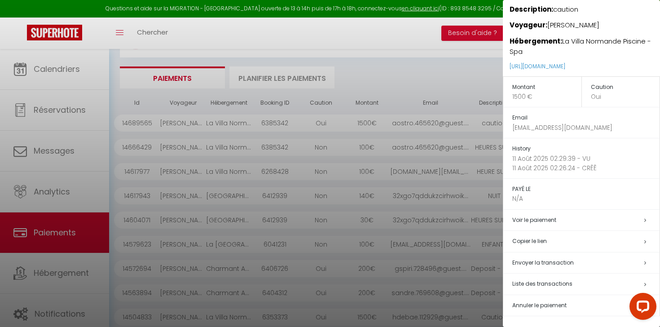
click at [538, 304] on span "Annuler le paiement" at bounding box center [539, 305] width 54 height 8
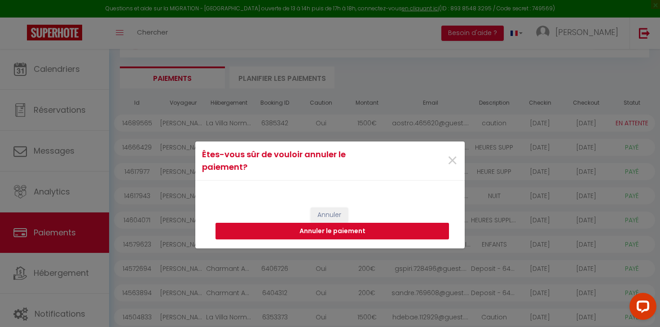
click at [374, 232] on button "Annuler le paiement" at bounding box center [333, 231] width 234 height 17
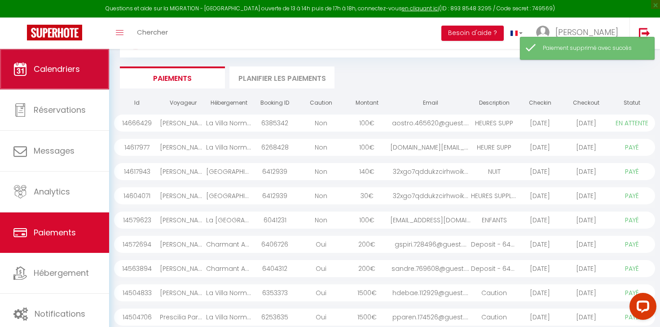
click at [62, 53] on link "Calendriers" at bounding box center [54, 69] width 109 height 40
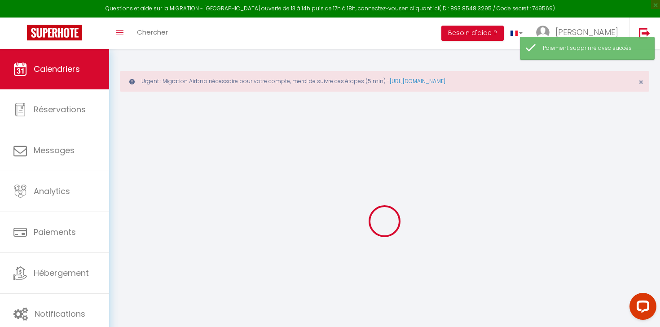
select select
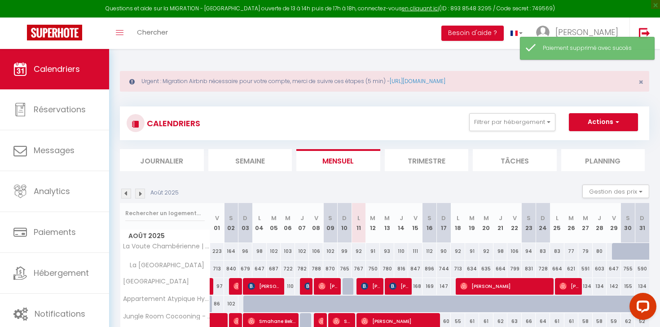
scroll to position [110, 0]
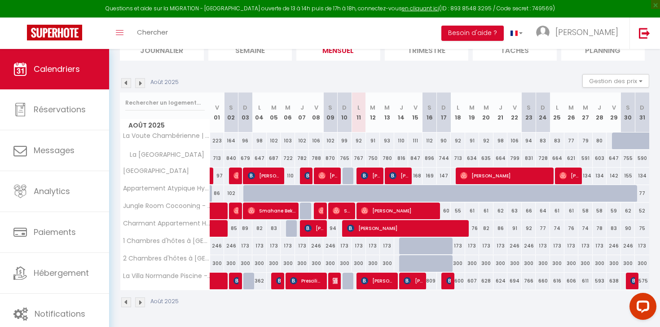
click at [375, 284] on span "[PERSON_NAME]" at bounding box center [378, 280] width 34 height 17
select select "OK"
select select "KO"
select select "0"
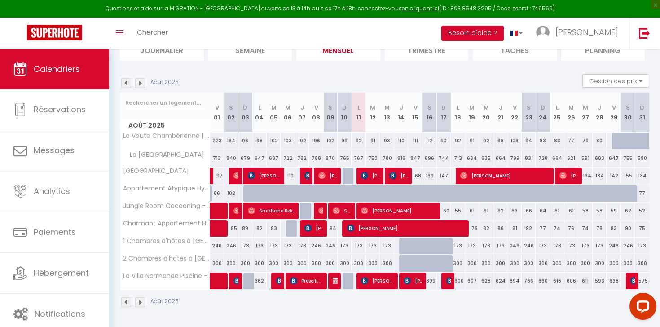
select select "1"
select select
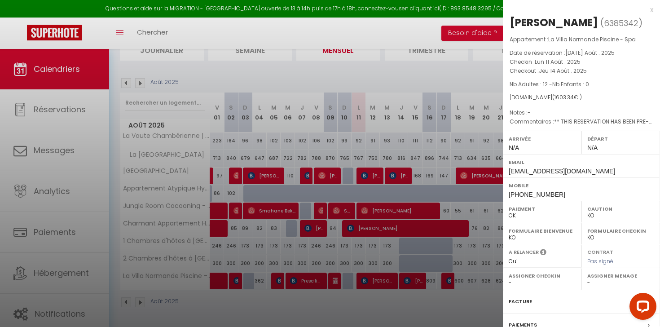
scroll to position [92, 0]
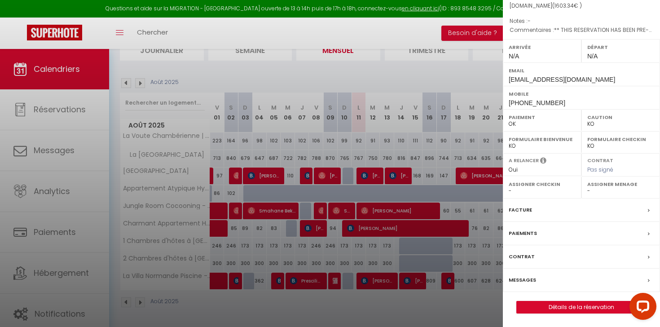
click at [522, 234] on label "Paiements" at bounding box center [523, 233] width 28 height 9
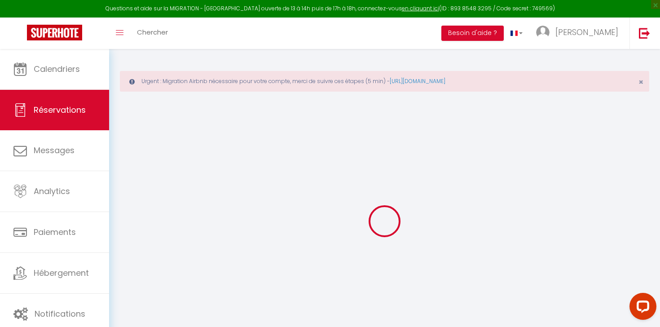
type input "[PERSON_NAME]"
type input "Ostrovskyi"
type input "[EMAIL_ADDRESS][DOMAIN_NAME]"
type input "[PHONE_NUMBER]"
type input "."
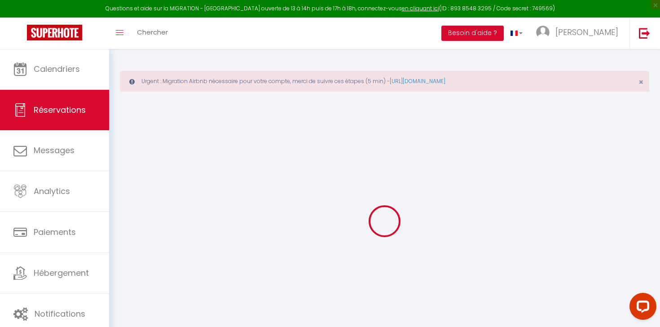
select select "FR"
type input "235.86"
type input "22.45"
select select "73648"
select select "1"
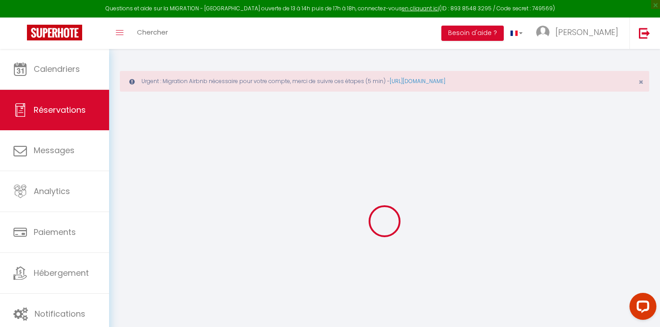
select select
type input "12"
select select "12"
select select
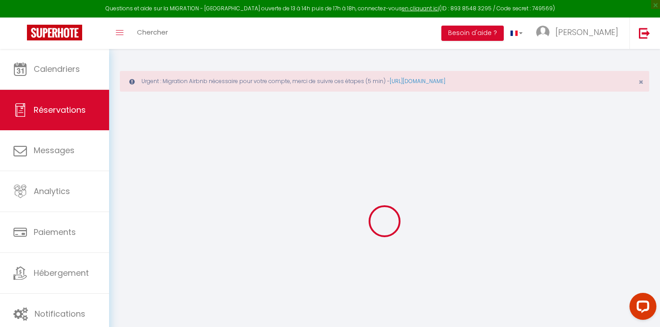
type input "1362.38"
checkbox input "false"
type input "0"
select select "2"
type input "0"
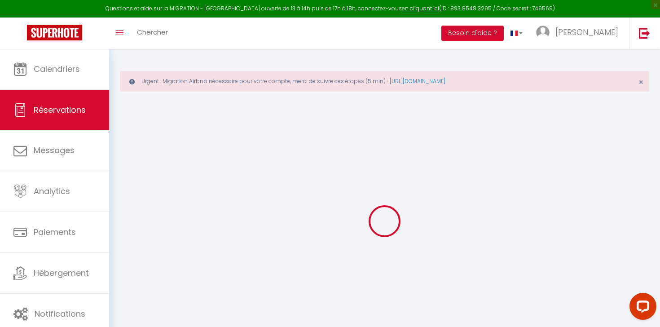
type input "0"
select select
select select "14"
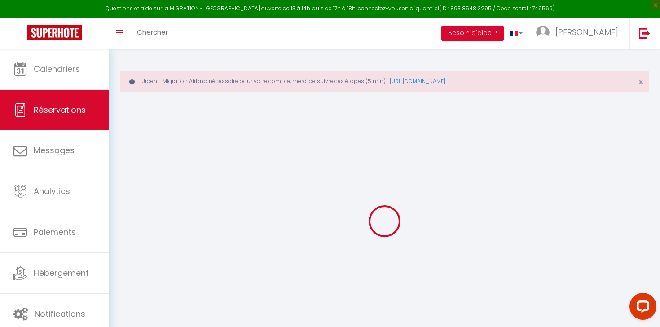
checkbox input "false"
select select
checkbox input "false"
select select
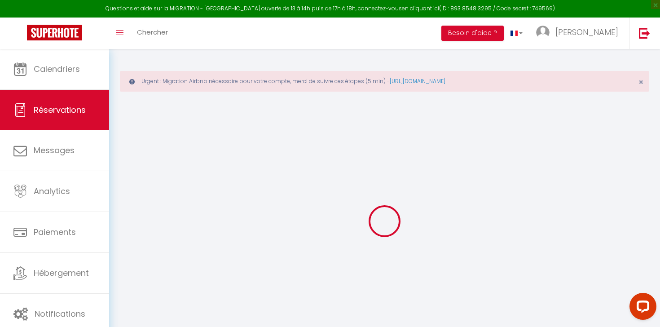
select select
checkbox input "false"
select select
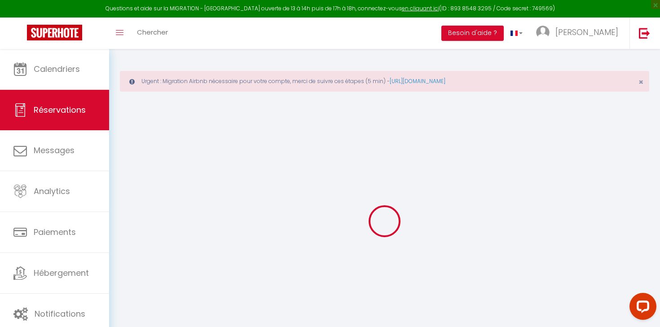
select select
checkbox input "false"
select select
type textarea "** THIS RESERVATION HAS BEEN PRE-PAID ** Reservation has a cancellation grace p…"
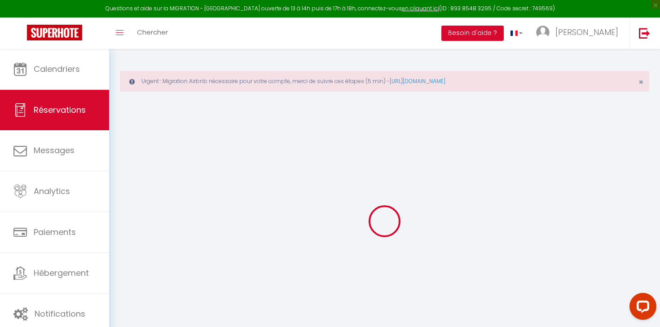
select select
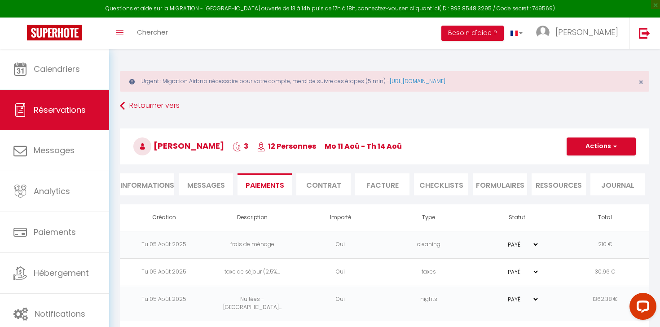
select select
click at [626, 144] on button "Actions" at bounding box center [601, 146] width 69 height 18
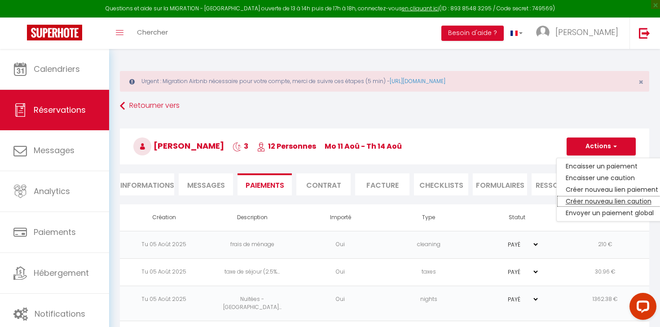
click at [583, 199] on link "Créer nouveau lien caution" at bounding box center [612, 201] width 110 height 12
select select "nights"
type input "[EMAIL_ADDRESS][DOMAIN_NAME]"
select select "11960"
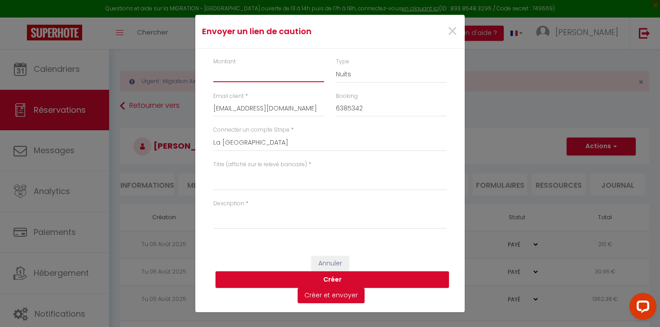
click at [298, 75] on input "Montant" at bounding box center [268, 74] width 111 height 16
type input "1000"
select select "other"
click option "Autre" at bounding box center [0, 0] width 0 height 0
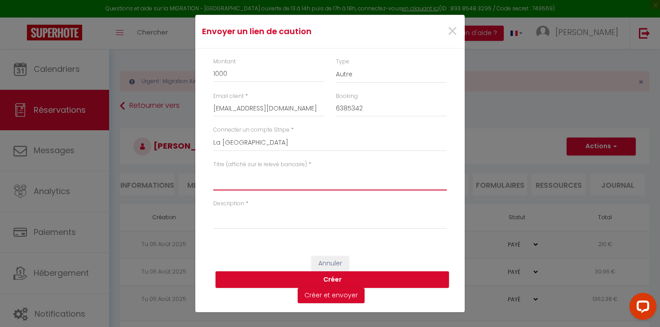
click at [250, 182] on textarea "Titre (affiché sur le relevé bancaire)" at bounding box center [330, 180] width 234 height 22
type textarea "Caution"
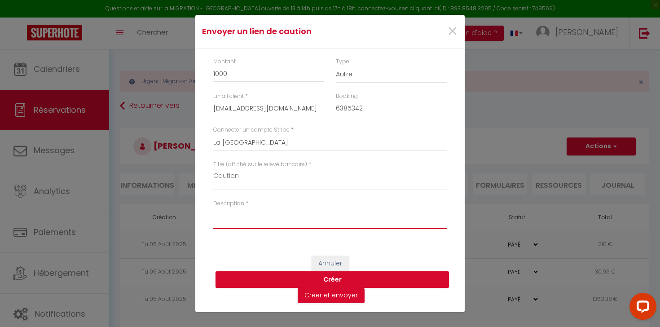
click at [247, 213] on textarea "Description" at bounding box center [330, 218] width 234 height 22
type textarea "Caution"
click at [316, 301] on button "Créer et envoyer" at bounding box center [331, 295] width 67 height 15
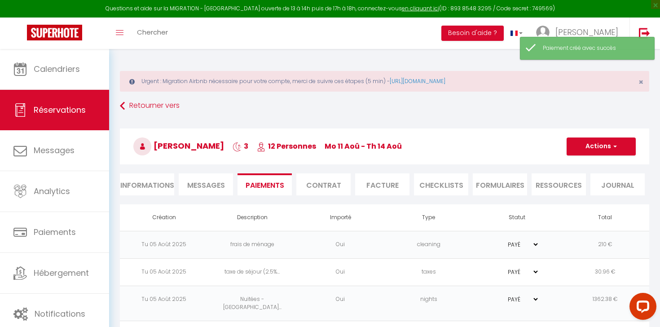
select select "fr"
type input "[EMAIL_ADDRESS][DOMAIN_NAME]"
type input "Demande de dépôt"
type textarea "Bonjour, Nous vous invitons à cliquer sur le lien ci-dessous pour effectuer le …"
select select "0"
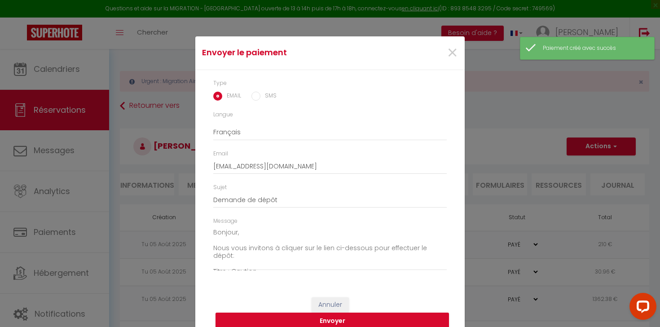
scroll to position [19, 0]
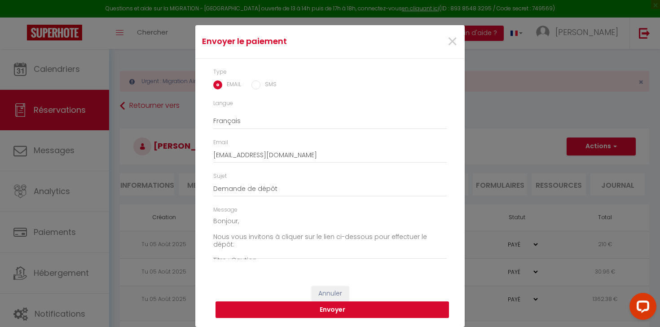
click at [334, 311] on button "Envoyer" at bounding box center [333, 309] width 234 height 17
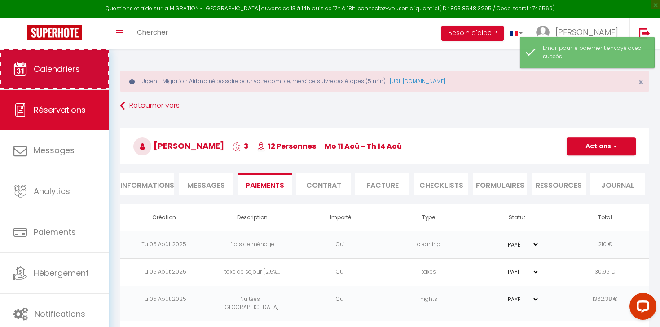
click at [83, 84] on link "Calendriers" at bounding box center [54, 69] width 109 height 40
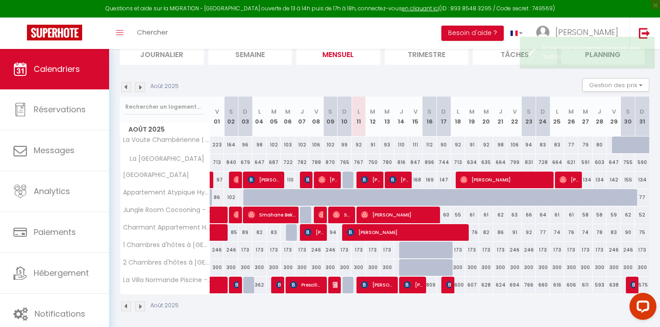
scroll to position [110, 0]
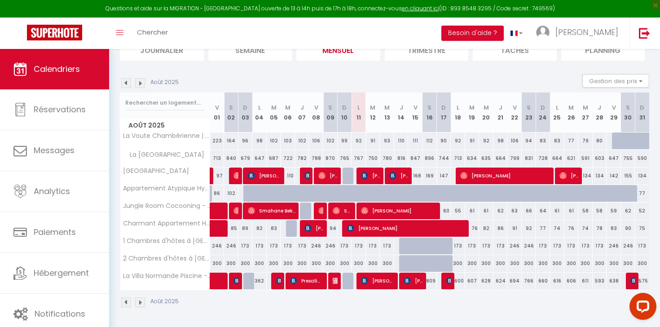
click at [375, 176] on span "Matteo Capretti" at bounding box center [370, 175] width 19 height 17
select select "OK"
select select "0"
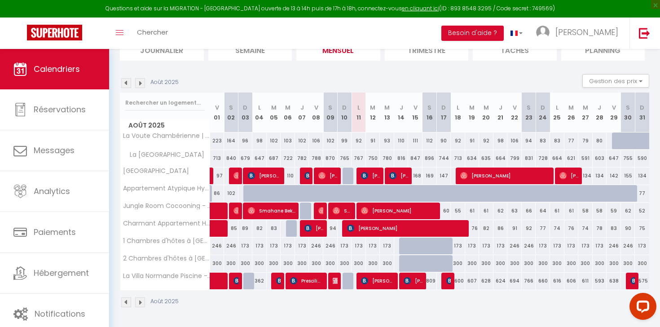
select select "1"
select select
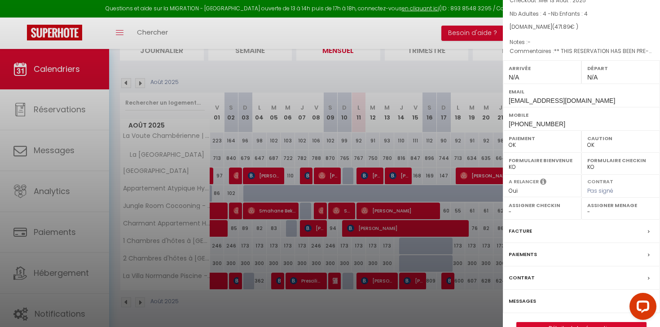
scroll to position [92, 0]
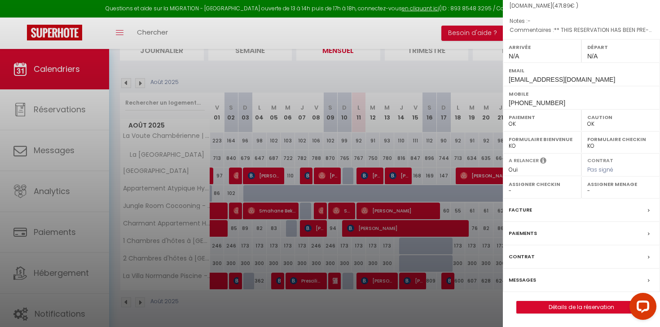
click at [521, 231] on label "Paiements" at bounding box center [523, 233] width 28 height 9
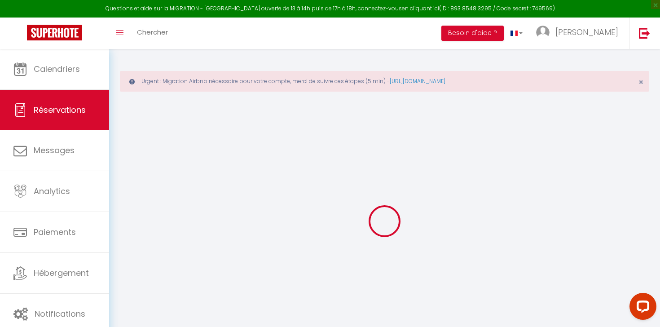
select select
checkbox input "false"
select select
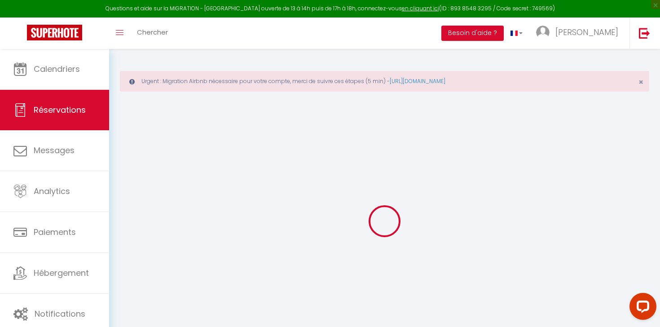
checkbox input "false"
type textarea "** THIS RESERVATION HAS BEEN PRE-PAID ** BOOKING NOTE : Payment charge is EUR 6…"
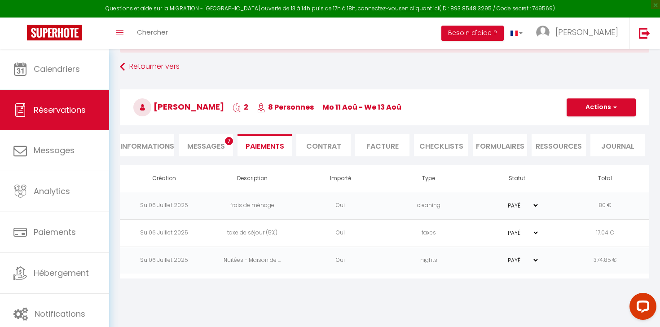
scroll to position [49, 0]
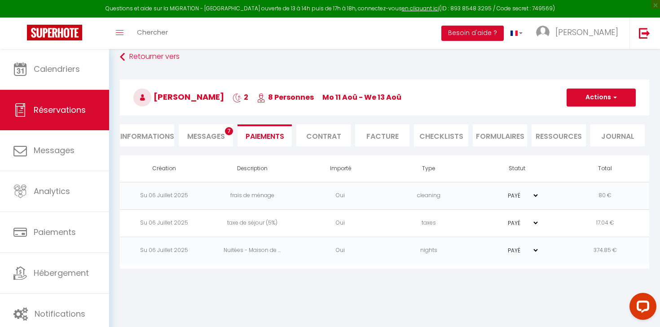
click at [189, 139] on span "Messages" at bounding box center [206, 136] width 38 height 10
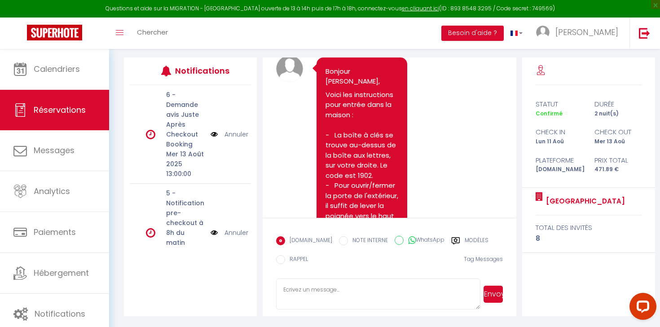
scroll to position [1211, 0]
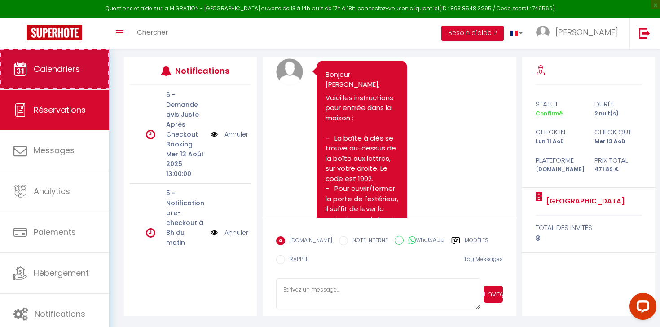
click at [66, 76] on link "Calendriers" at bounding box center [54, 69] width 109 height 40
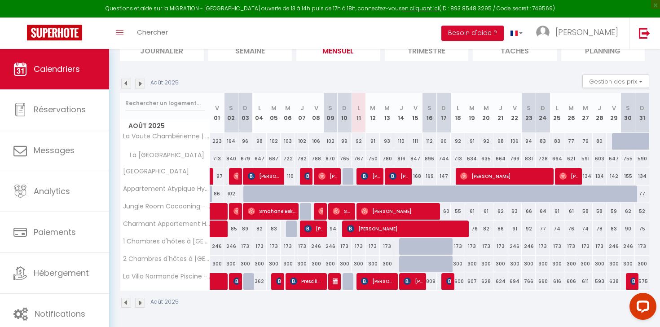
scroll to position [110, 0]
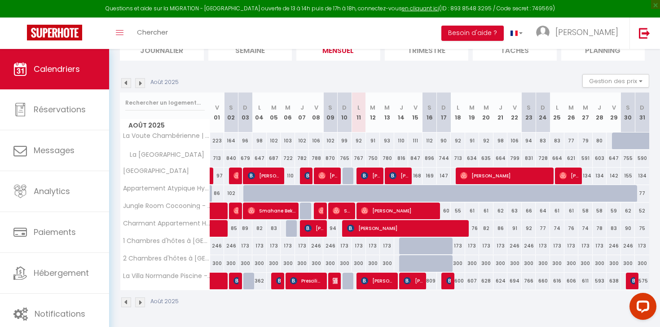
click at [392, 212] on span "Riyad Messaoudi" at bounding box center [399, 210] width 77 height 17
select select "OK"
select select "0"
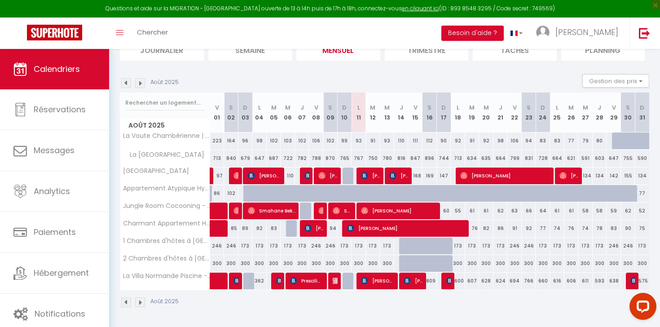
select select "1"
select select
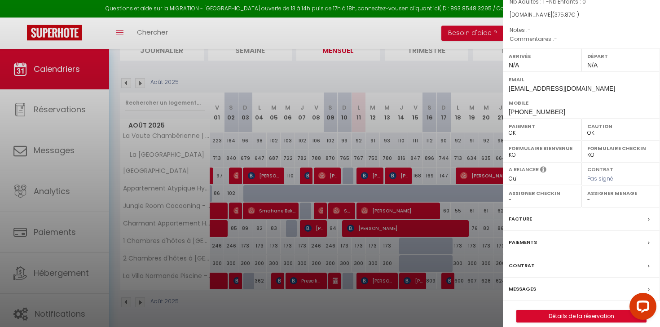
click at [448, 142] on div at bounding box center [330, 163] width 660 height 327
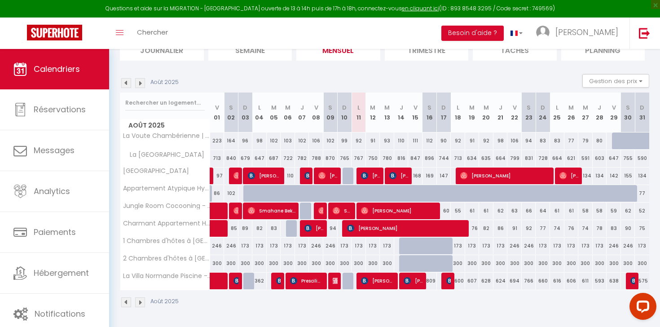
click at [139, 85] on img at bounding box center [140, 83] width 10 height 10
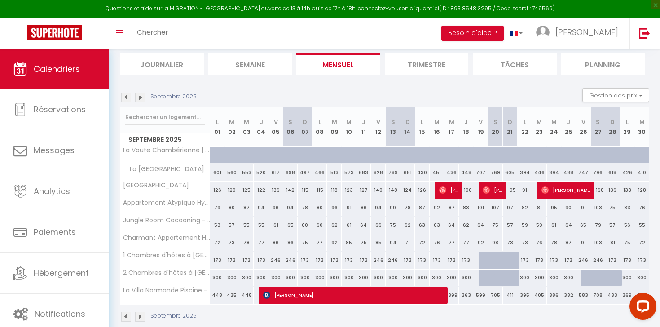
scroll to position [110, 0]
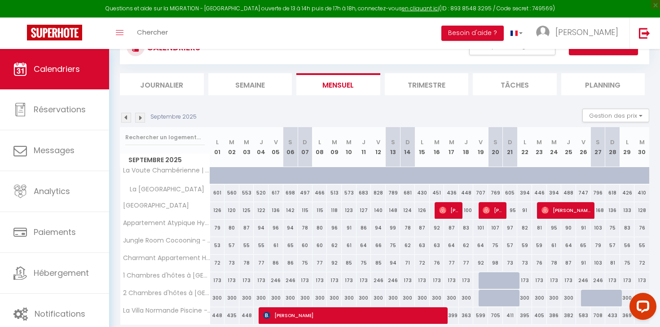
click at [125, 116] on img at bounding box center [126, 118] width 10 height 10
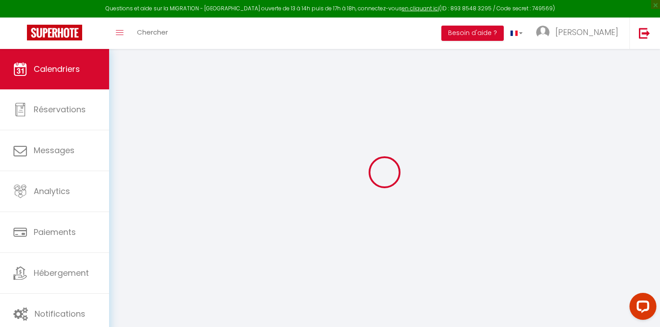
scroll to position [49, 0]
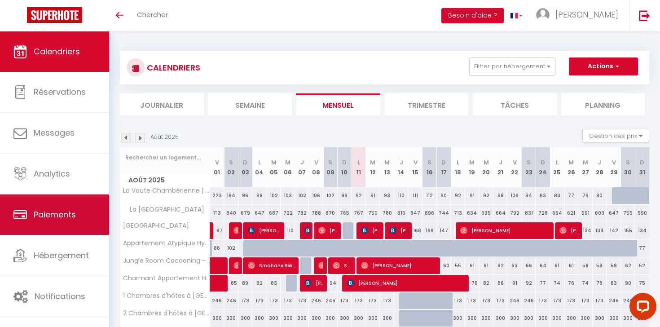
click at [86, 196] on link "Paiements" at bounding box center [54, 214] width 109 height 40
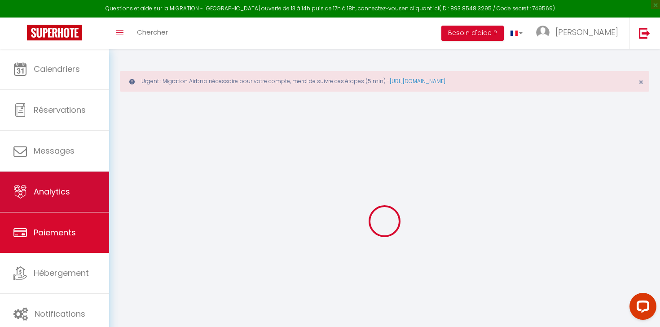
select select "2"
select select "0"
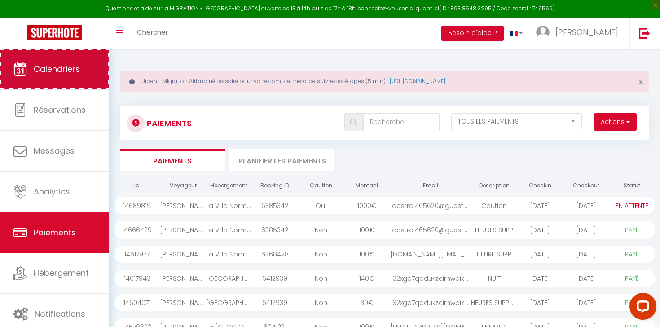
click at [71, 52] on link "Calendriers" at bounding box center [54, 69] width 109 height 40
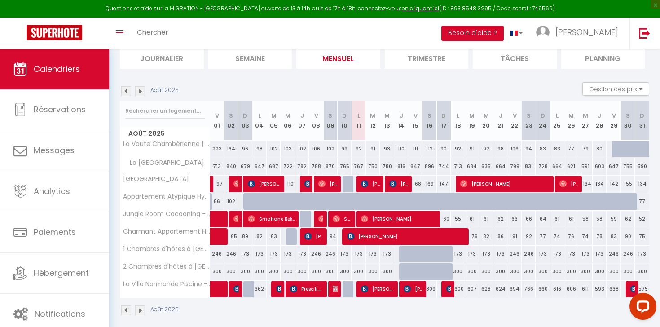
scroll to position [110, 0]
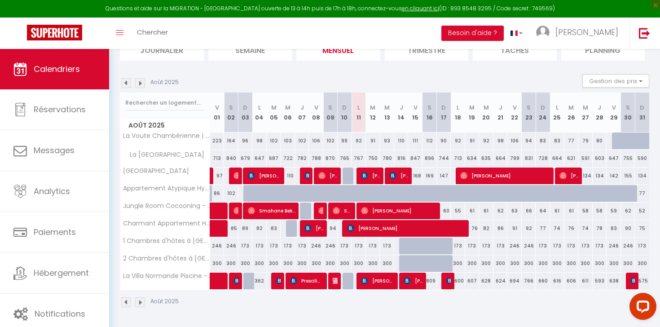
click at [372, 175] on span "[PERSON_NAME]" at bounding box center [370, 175] width 19 height 17
select select "OK"
select select "0"
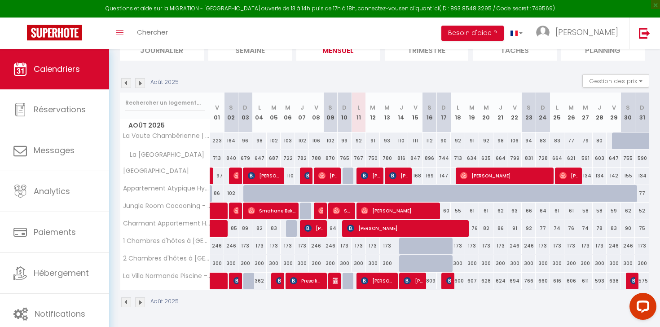
select select "1"
select select
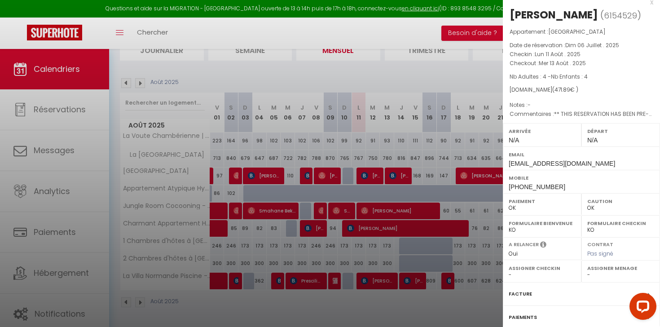
scroll to position [0, 0]
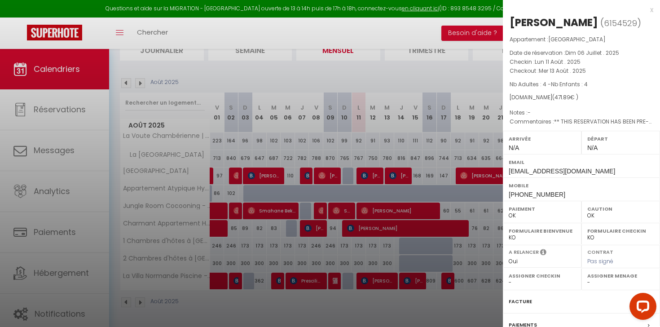
click at [424, 153] on div at bounding box center [330, 163] width 660 height 327
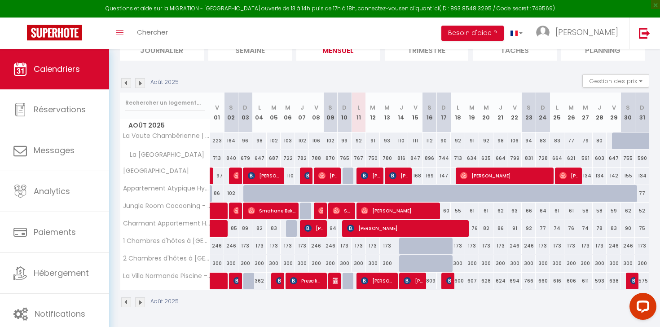
click at [381, 284] on span "[PERSON_NAME]" at bounding box center [378, 280] width 34 height 17
select select "KO"
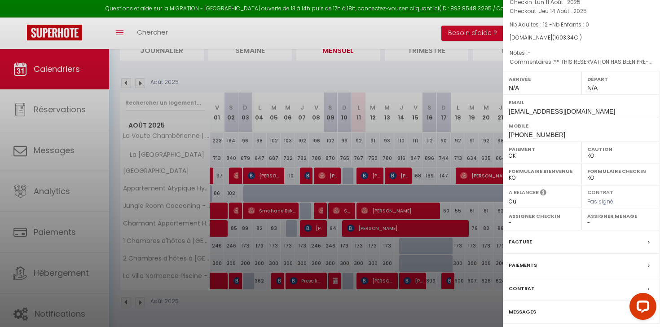
scroll to position [92, 0]
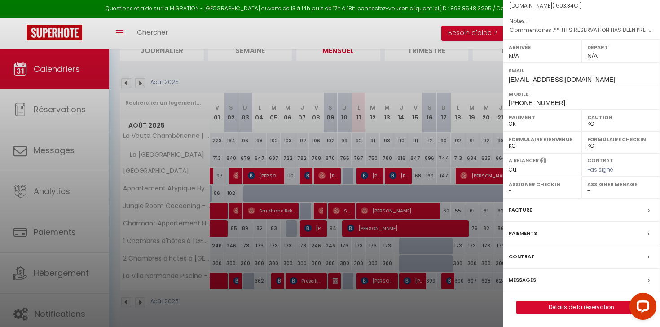
click at [516, 230] on label "Paiements" at bounding box center [523, 233] width 28 height 9
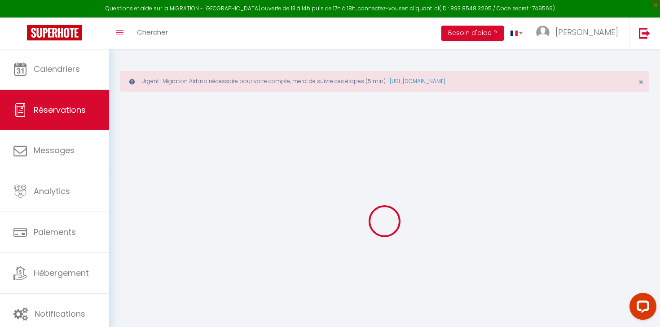
select select "0"
select select
checkbox input "false"
type textarea "** THIS RESERVATION HAS BEEN PRE-PAID ** Reservation has a cancellation grace p…"
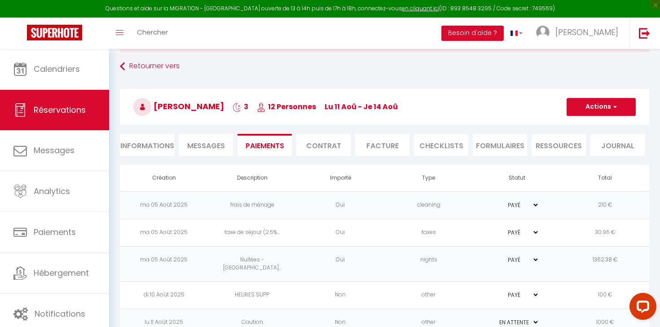
scroll to position [58, 0]
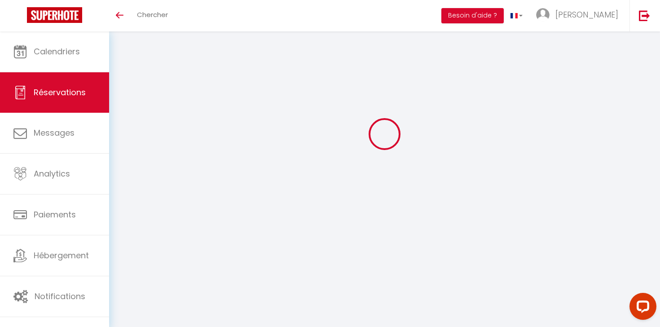
select select "0"
select select
checkbox input "false"
type textarea "** THIS RESERVATION HAS BEEN PRE-PAID ** Reservation has a cancellation grace p…"
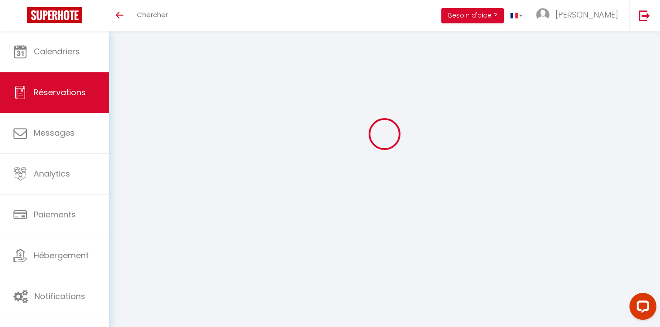
select select
checkbox input "false"
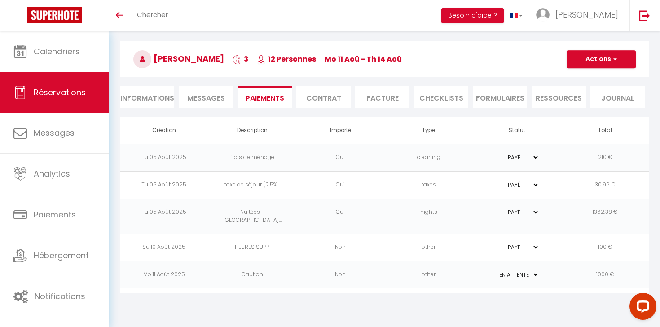
click at [209, 106] on li "Messages" at bounding box center [206, 97] width 54 height 22
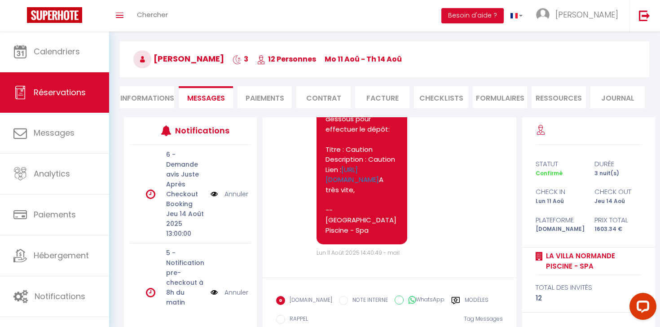
scroll to position [1242, 0]
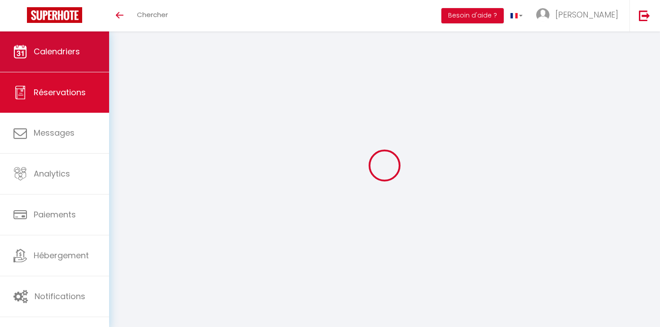
scroll to position [31, 0]
click at [68, 54] on span "Calendriers" at bounding box center [57, 51] width 46 height 11
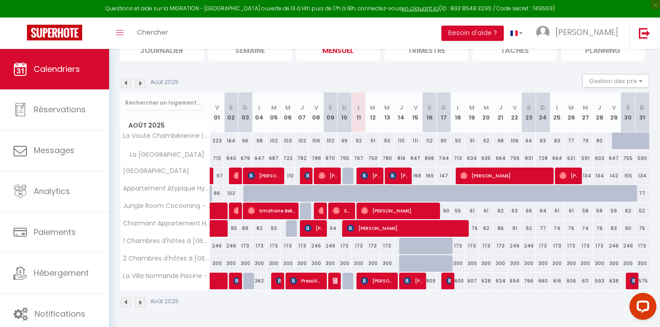
click at [370, 277] on span "[PERSON_NAME]" at bounding box center [378, 280] width 34 height 17
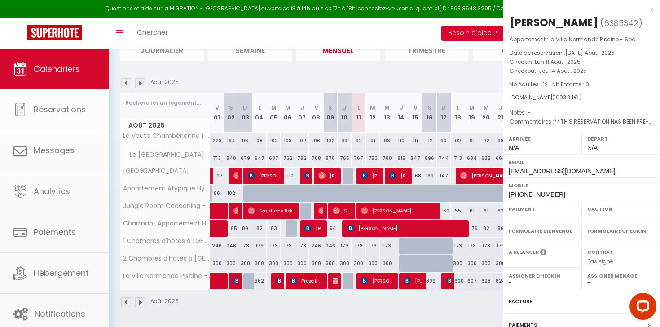
select select "OK"
select select "KO"
select select "0"
select select "1"
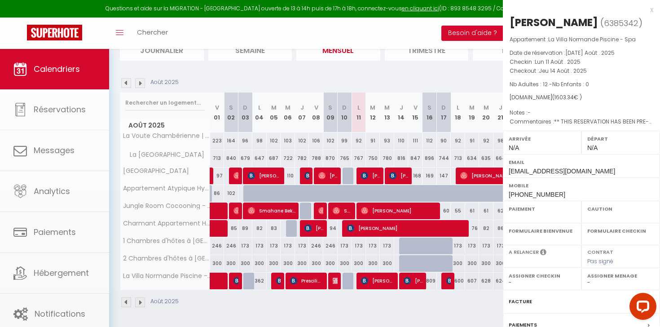
select select
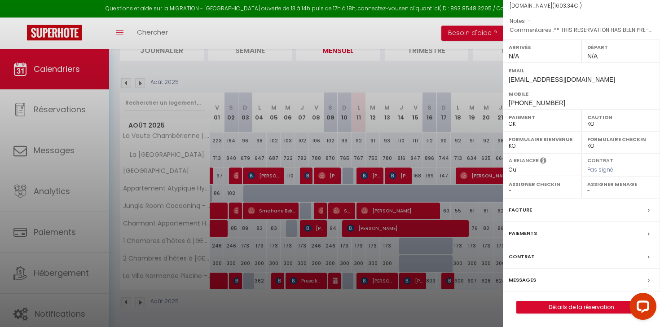
click at [527, 235] on label "Paiements" at bounding box center [523, 233] width 28 height 9
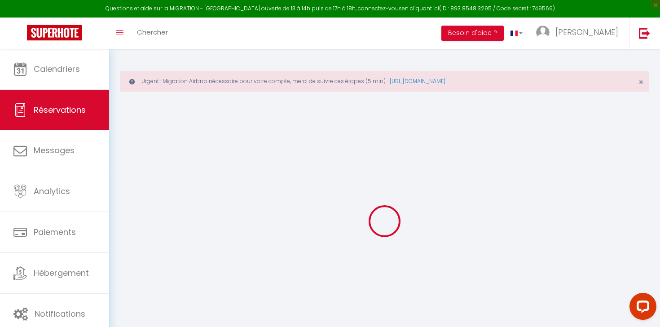
select select "0"
select select
checkbox input "false"
select select
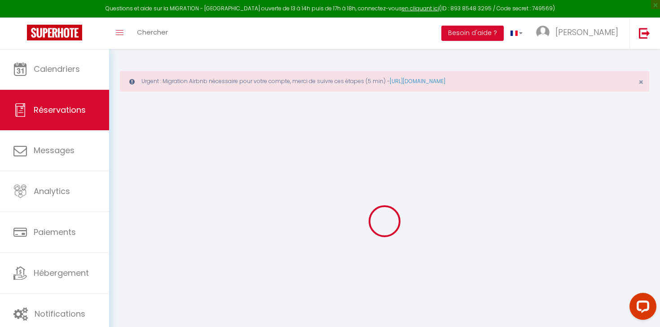
select select
checkbox input "false"
type textarea "** THIS RESERVATION HAS BEEN PRE-PAID ** Reservation has a cancellation grace p…"
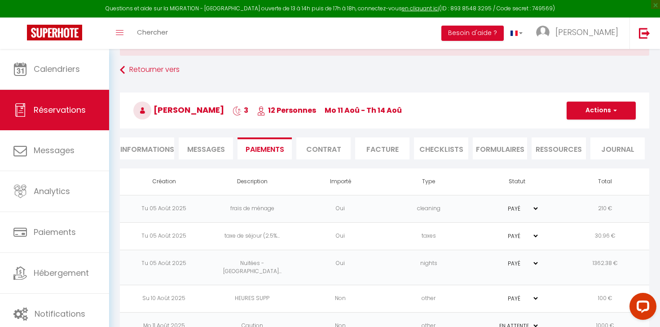
scroll to position [58, 0]
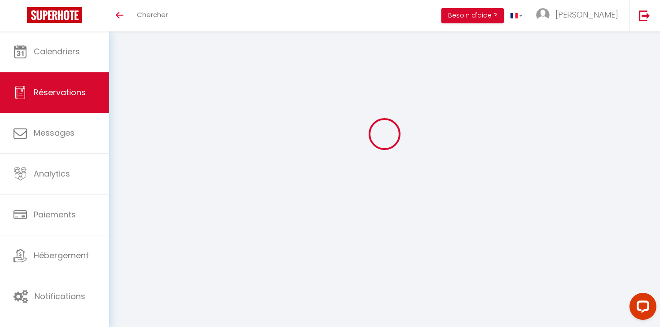
select select
checkbox input "false"
select select
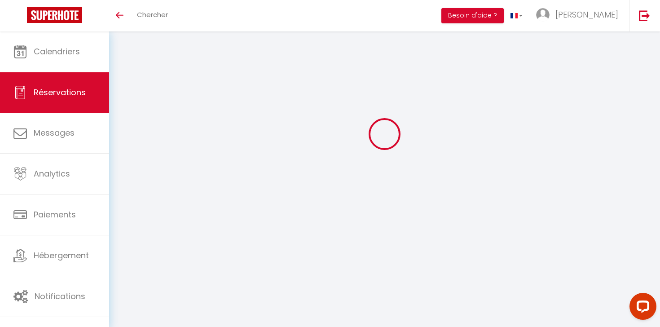
checkbox input "false"
type textarea "** THIS RESERVATION HAS BEEN PRE-PAID ** Reservation has a cancellation grace p…"
select select
checkbox input "false"
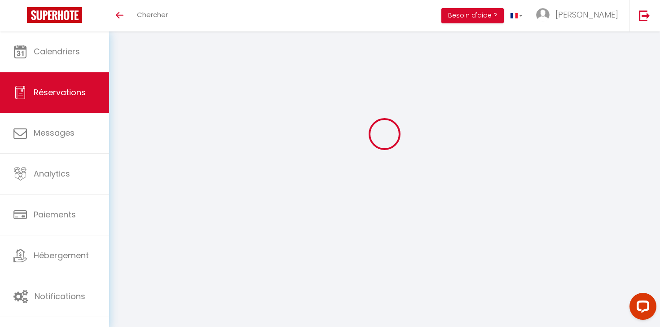
type textarea "** THIS RESERVATION HAS BEEN PRE-PAID ** Reservation has a cancellation grace p…"
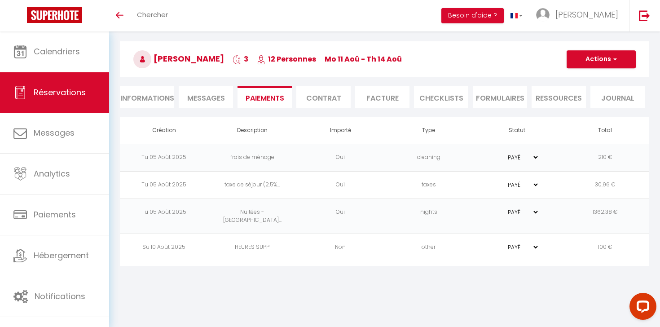
click at [208, 104] on li "Messages" at bounding box center [206, 97] width 54 height 22
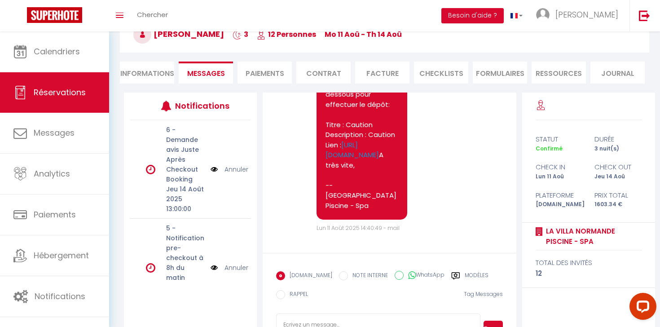
scroll to position [91, 0]
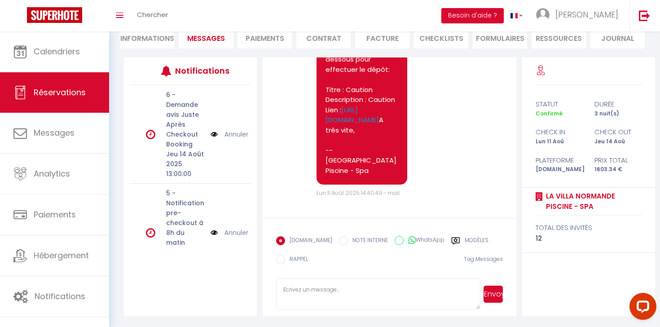
click at [308, 289] on textarea at bounding box center [378, 293] width 204 height 31
paste textarea "Voici les instructions pour entrée dans la villa : - La boîte à clés se trouve …"
type textarea "Voici les instructions pour entrée dans la villa : - La boîte à clés se trouve …"
click at [494, 295] on button "Envoyer" at bounding box center [493, 294] width 19 height 17
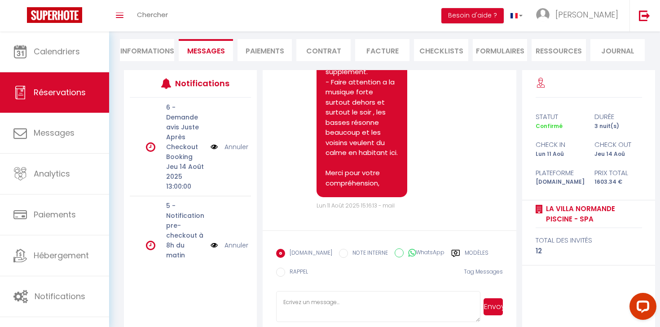
scroll to position [91, 0]
